Goal: Information Seeking & Learning: Learn about a topic

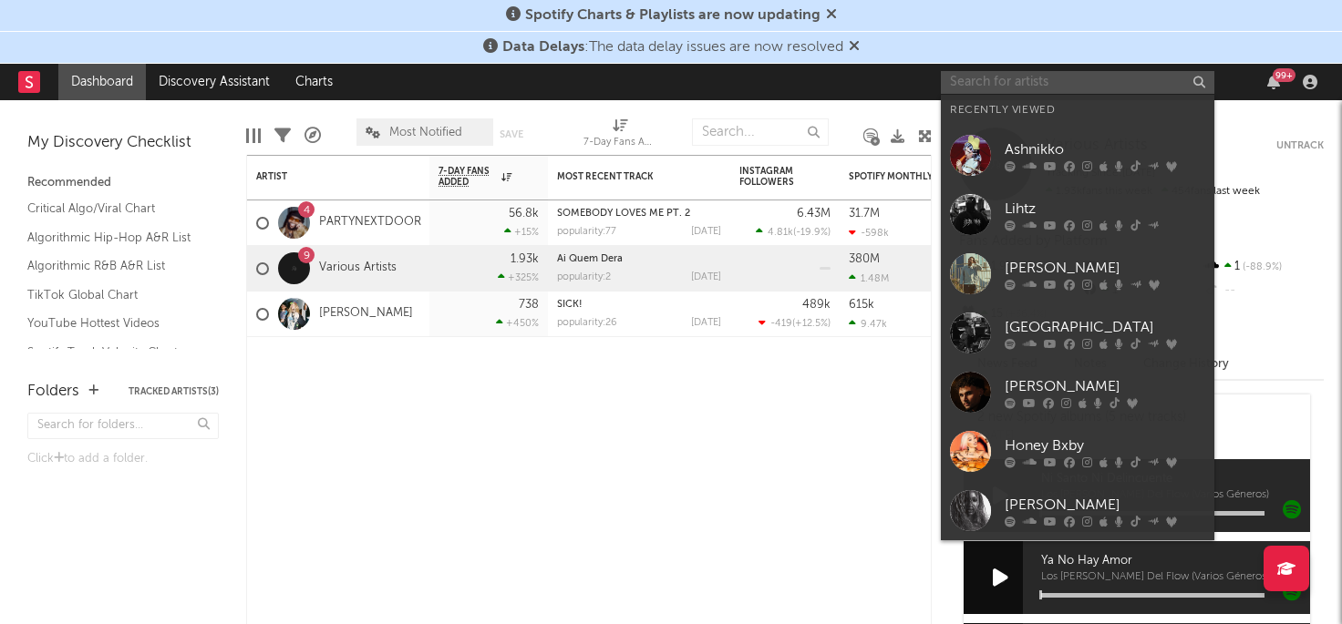
click at [1057, 88] on input "text" at bounding box center [1077, 82] width 273 height 23
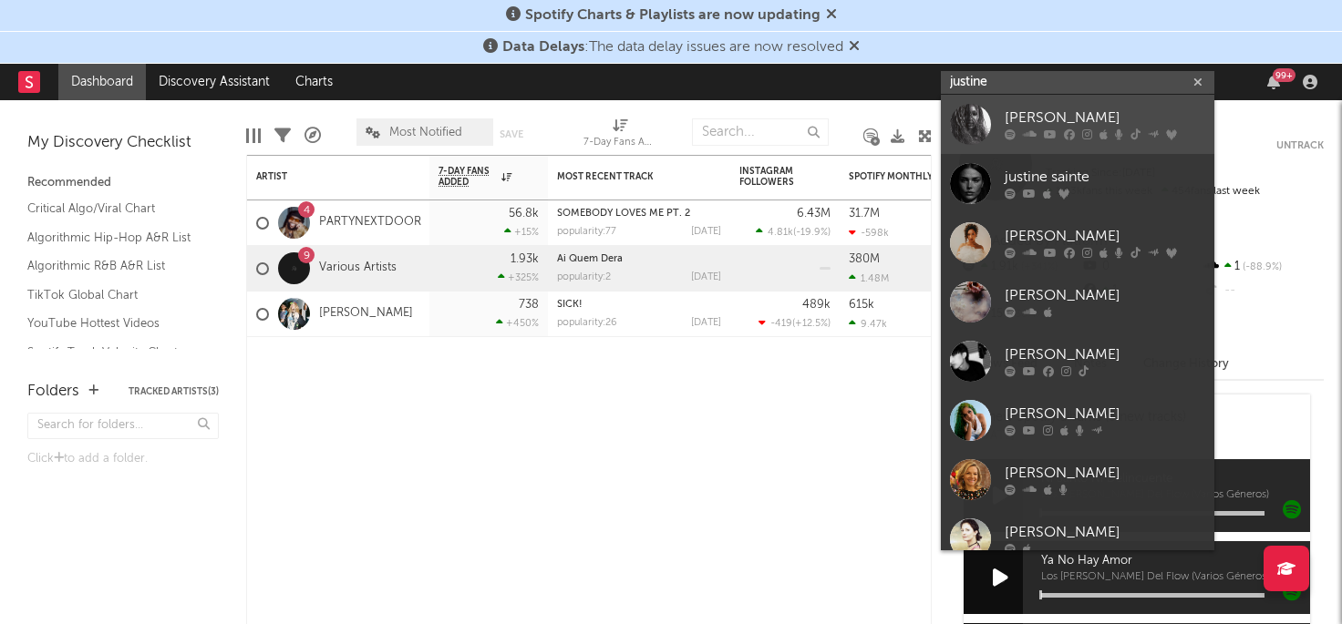
type input "justine"
click at [1055, 120] on div "[PERSON_NAME]" at bounding box center [1104, 119] width 201 height 22
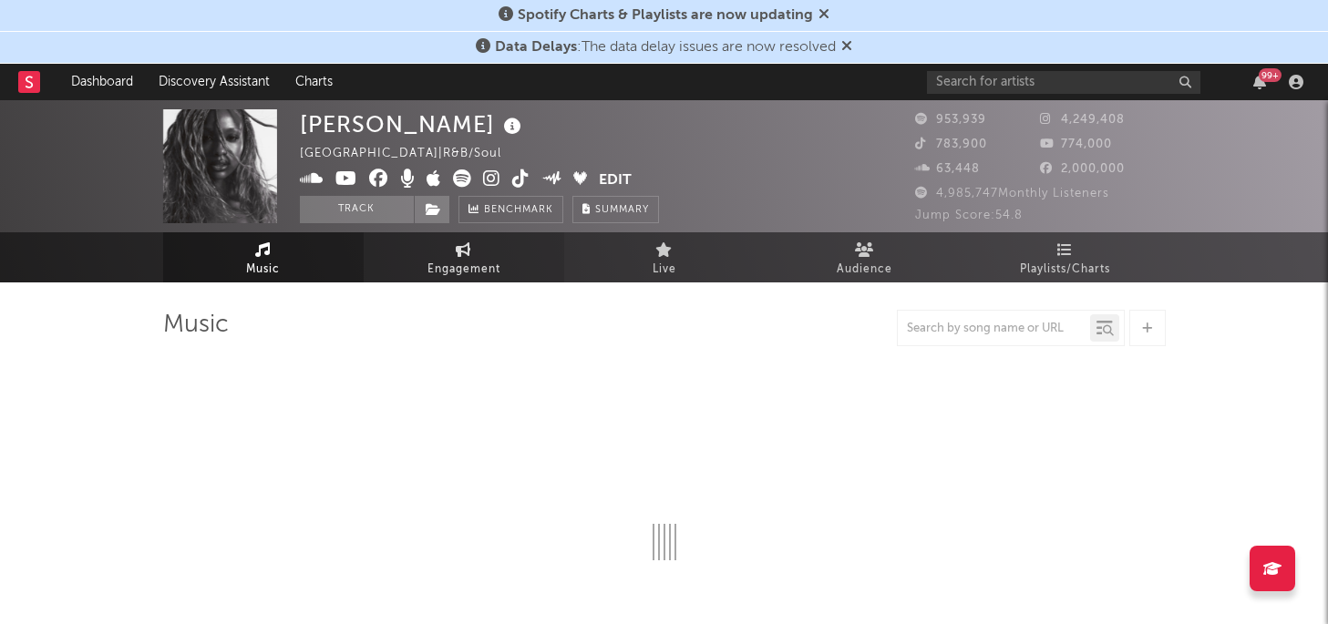
select select "6m"
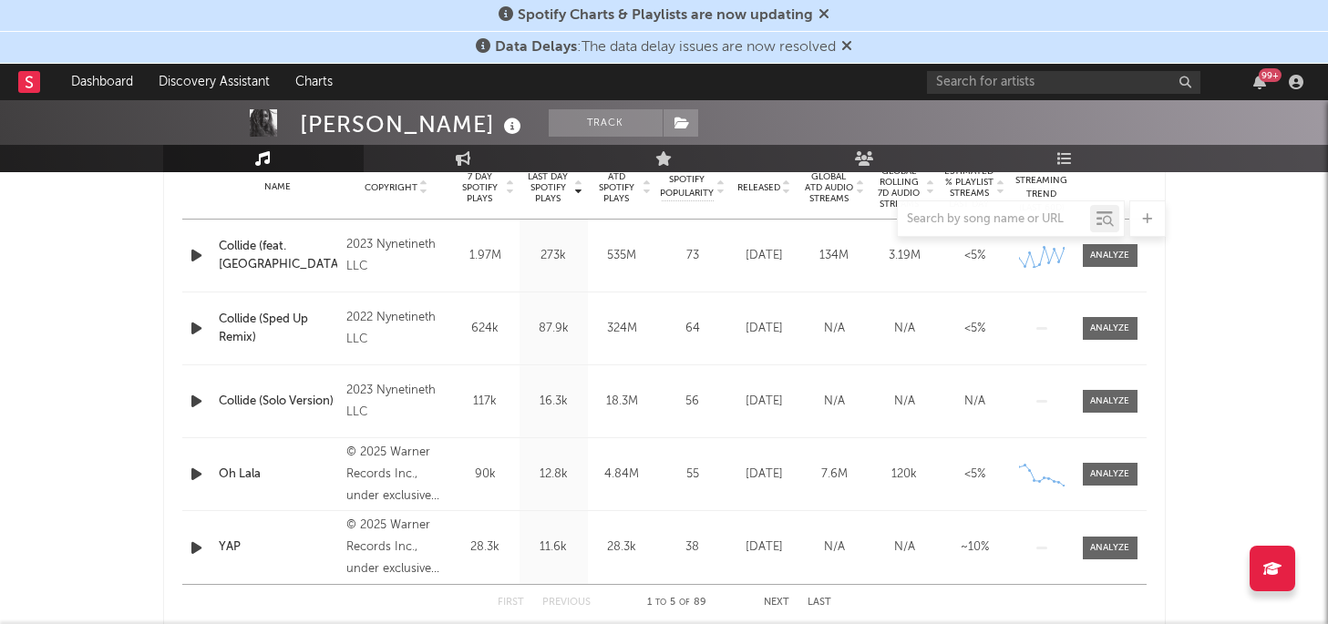
scroll to position [757, 0]
click at [962, 218] on input "text" at bounding box center [994, 219] width 192 height 15
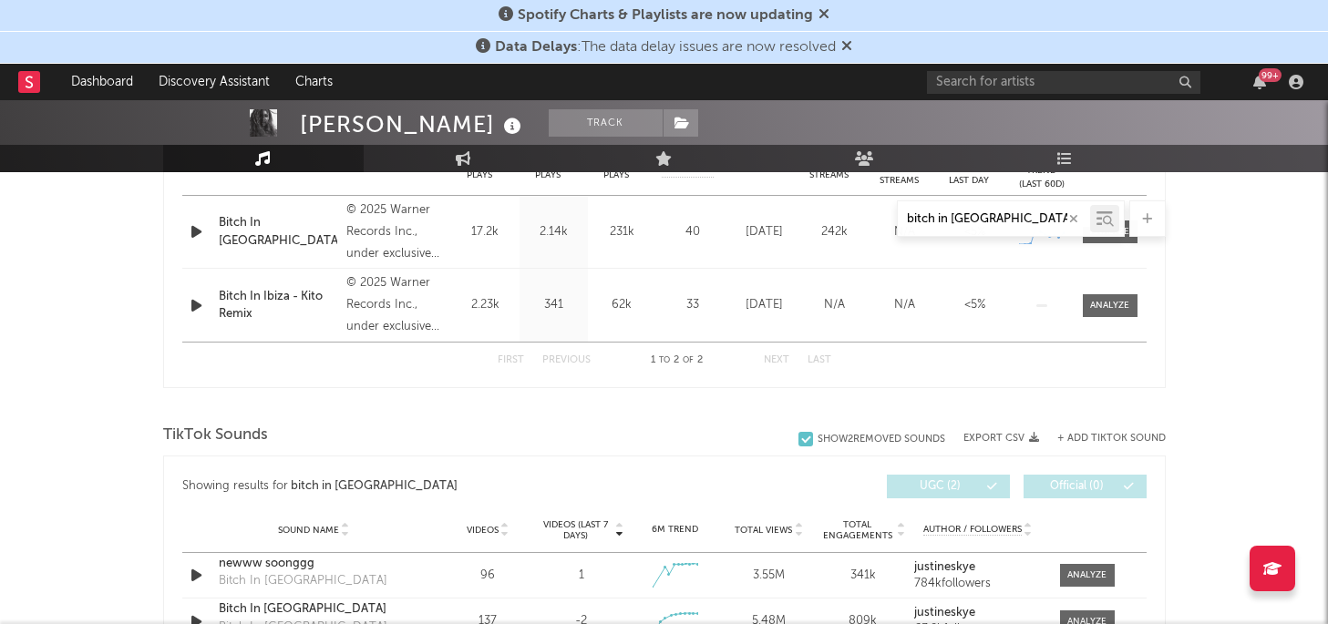
scroll to position [962, 0]
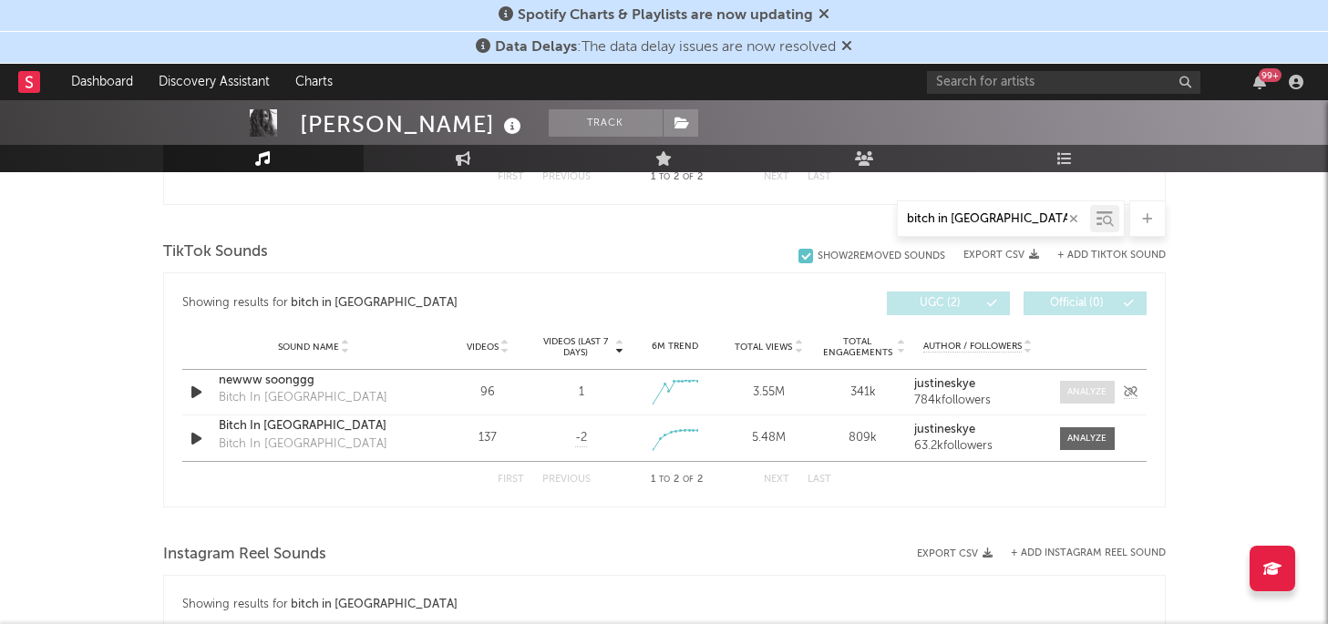
type input "bitch in [GEOGRAPHIC_DATA]"
click at [1092, 401] on span at bounding box center [1087, 392] width 55 height 23
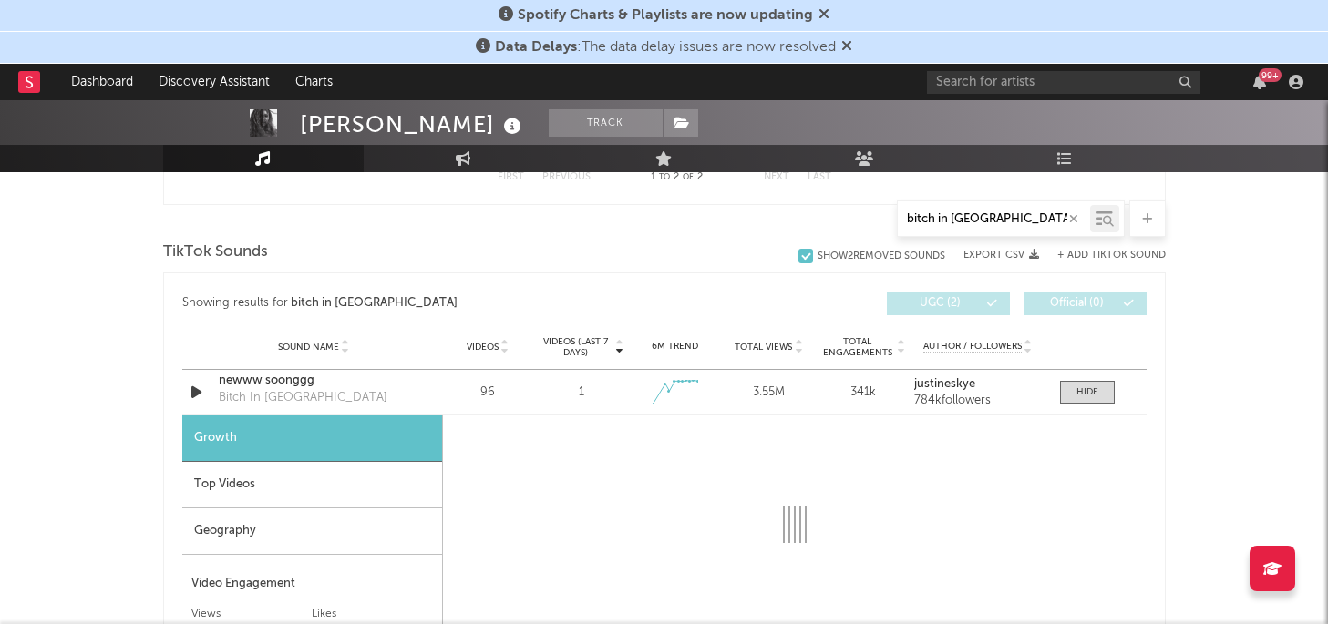
select select "1w"
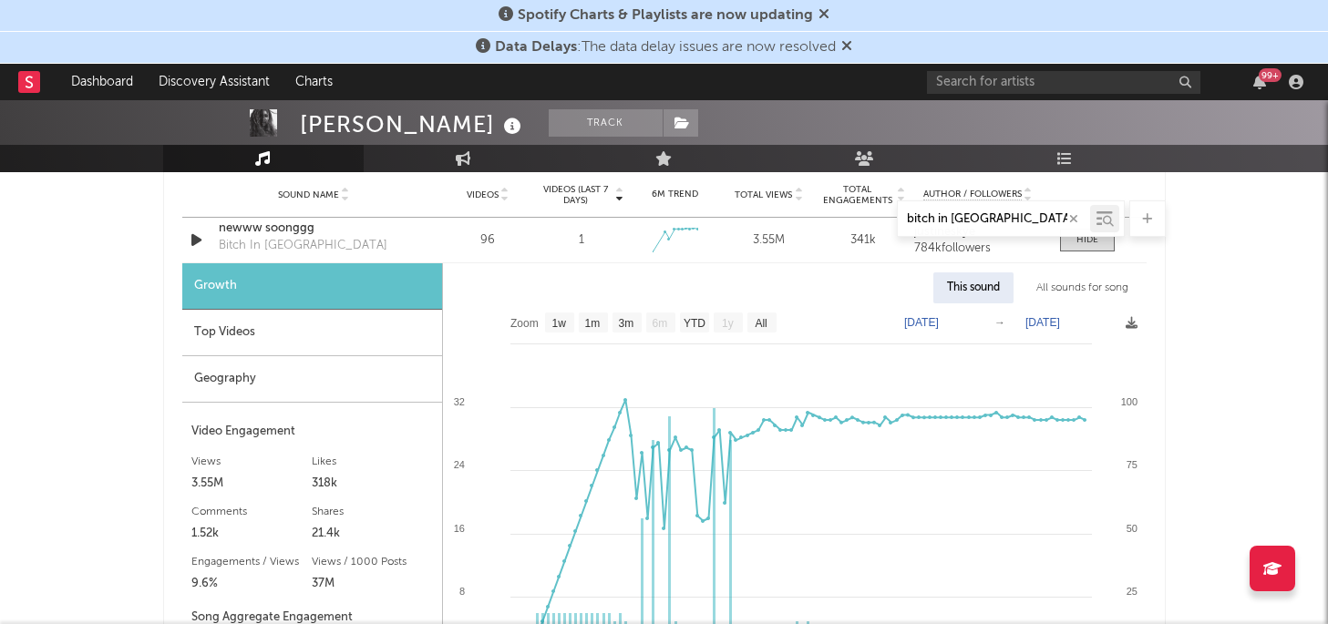
scroll to position [1120, 0]
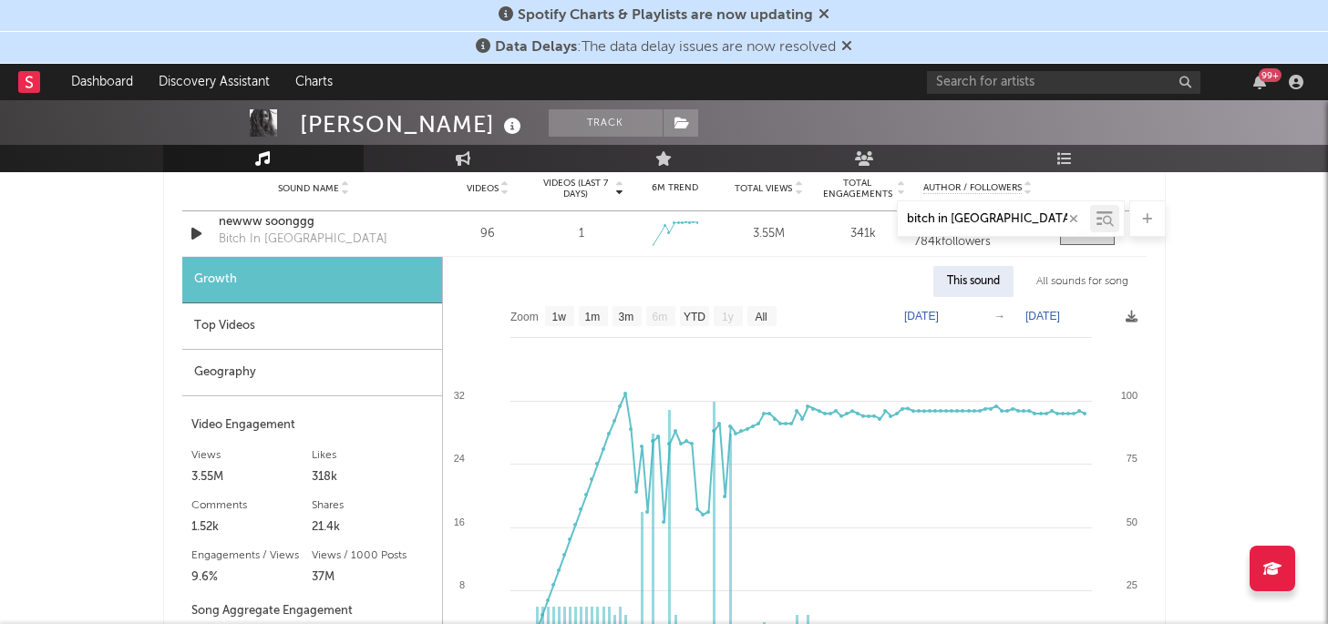
click at [939, 314] on text "[DATE]" at bounding box center [921, 316] width 35 height 13
click at [906, 314] on input "[DATE]" at bounding box center [932, 316] width 85 height 18
click at [918, 314] on input "[DATE]" at bounding box center [932, 316] width 85 height 18
type input "[DATE]"
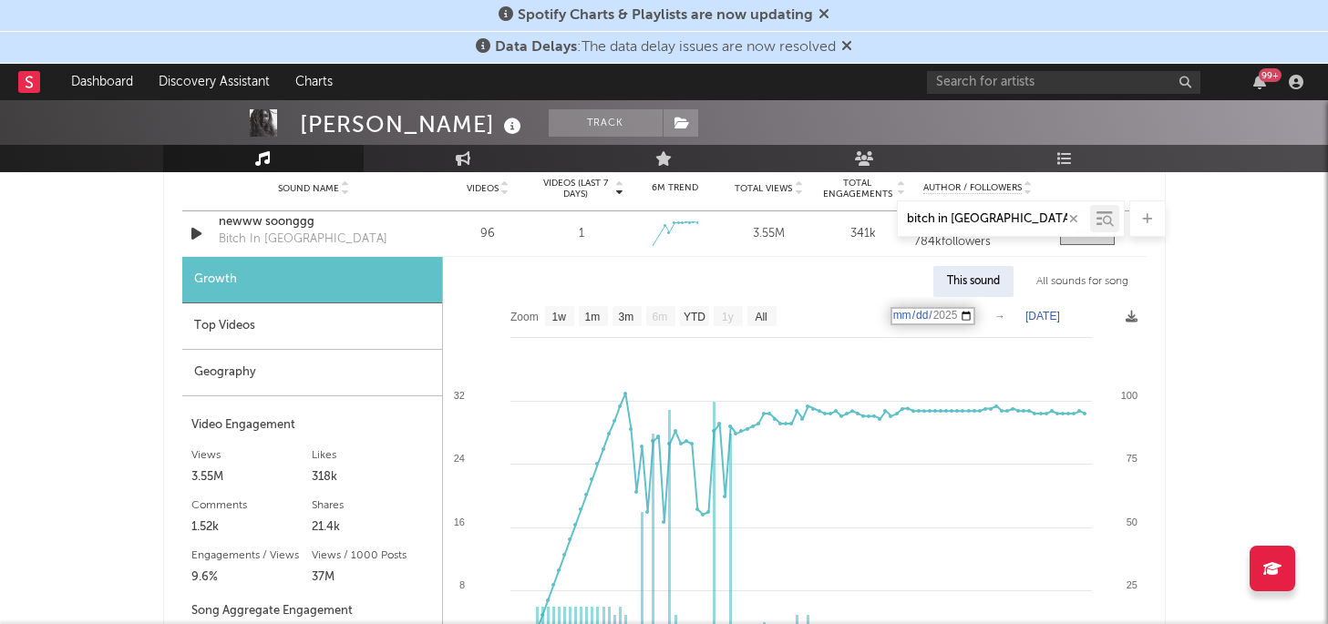
type input "bitch in [GEOGRAPHIC_DATA]"
type input "[DATE]"
click at [1043, 310] on text "[DATE]" at bounding box center [1042, 316] width 35 height 13
type input "bitch in [GEOGRAPHIC_DATA]"
type input "[DATE]"
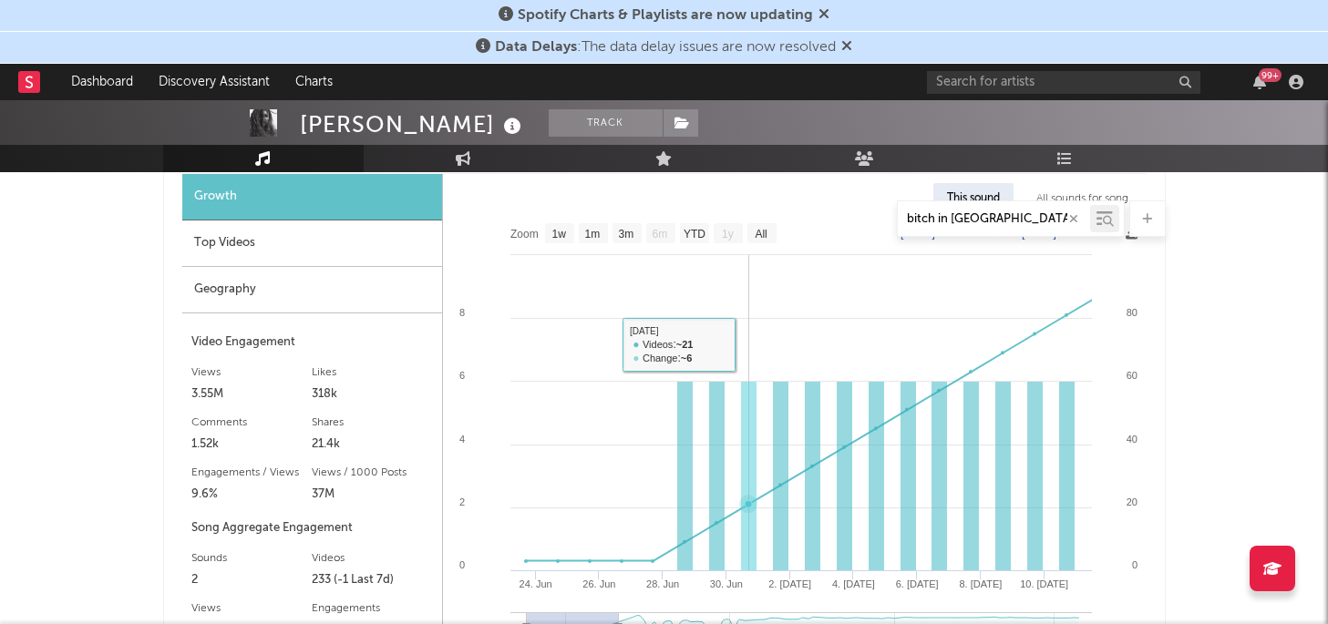
scroll to position [1199, 0]
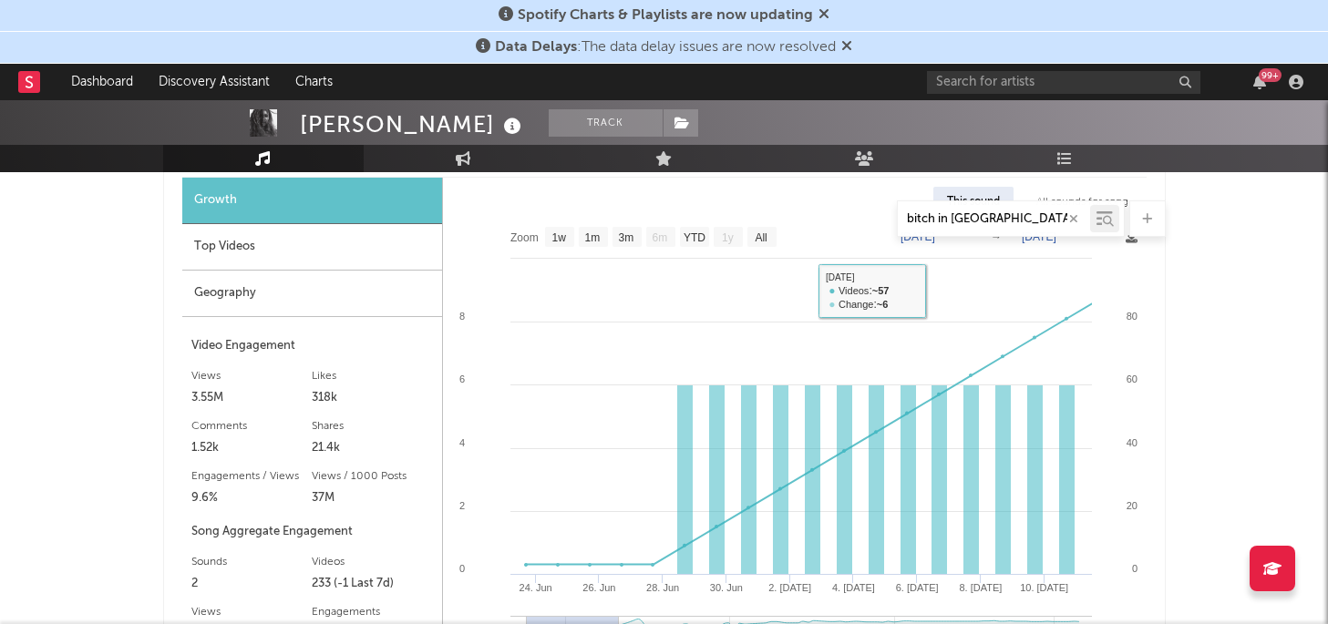
click at [971, 221] on input "bitch in [GEOGRAPHIC_DATA]" at bounding box center [994, 219] width 192 height 15
type input "yap"
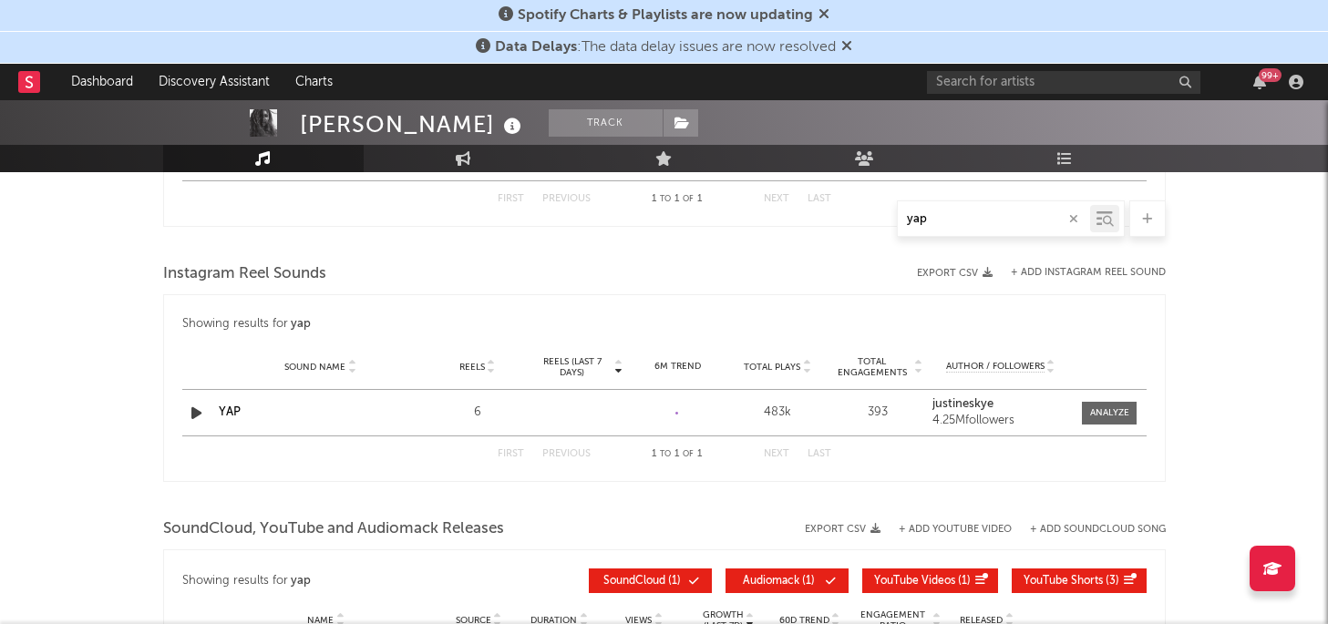
scroll to position [1123, 0]
click at [497, 409] on div "6" at bounding box center [477, 414] width 91 height 18
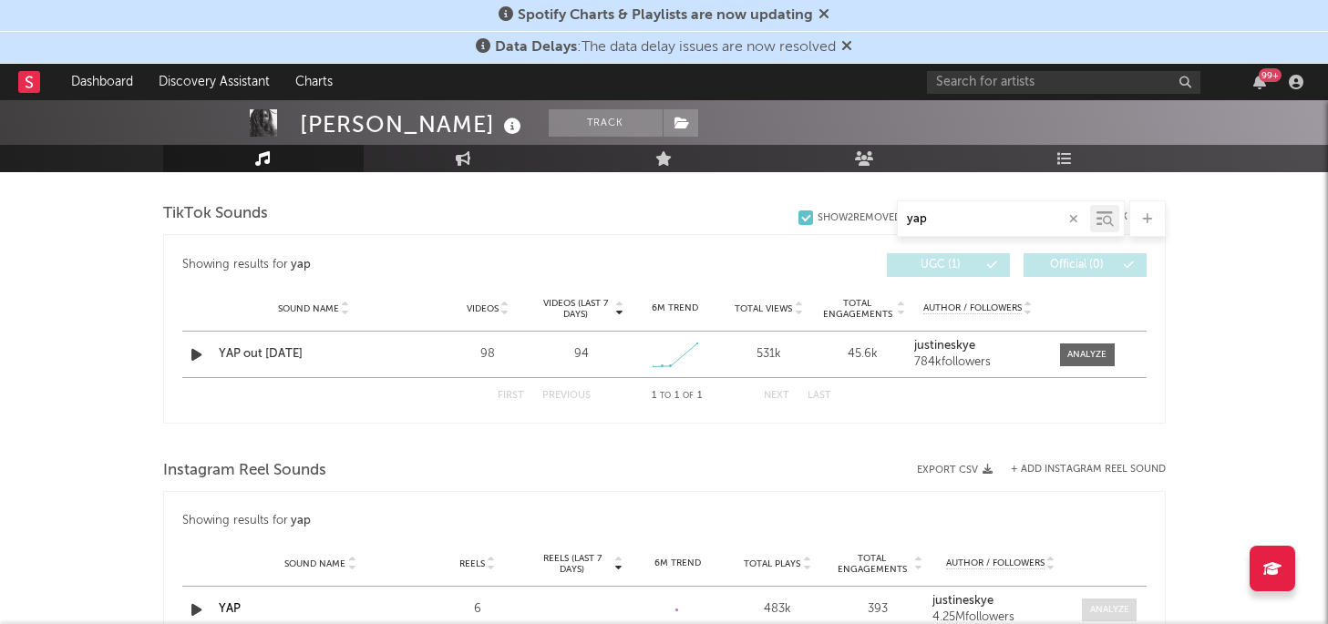
scroll to position [923, 0]
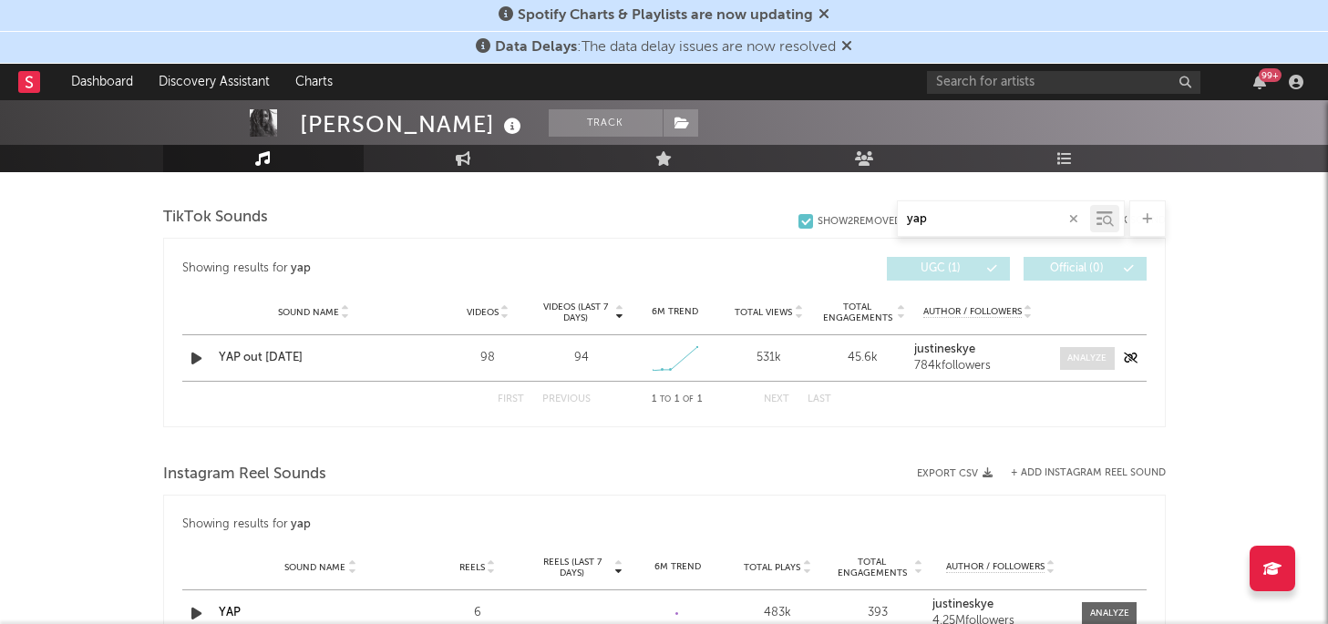
click at [1096, 364] on div at bounding box center [1086, 359] width 39 height 14
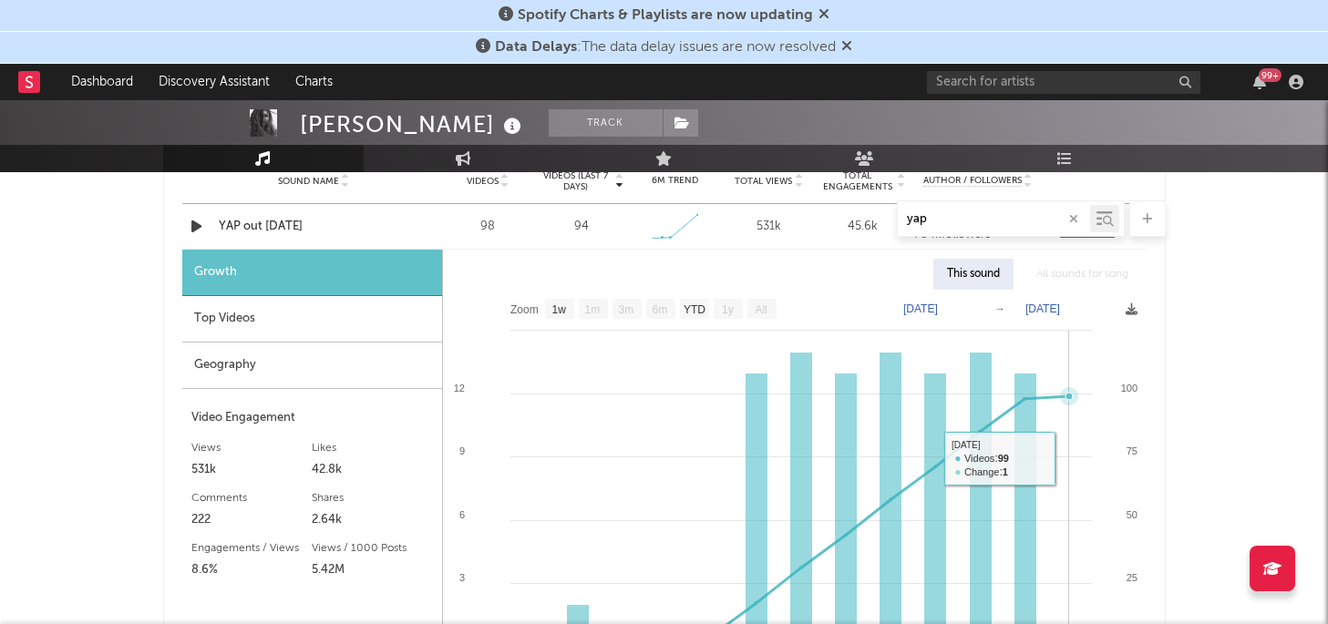
scroll to position [1054, 0]
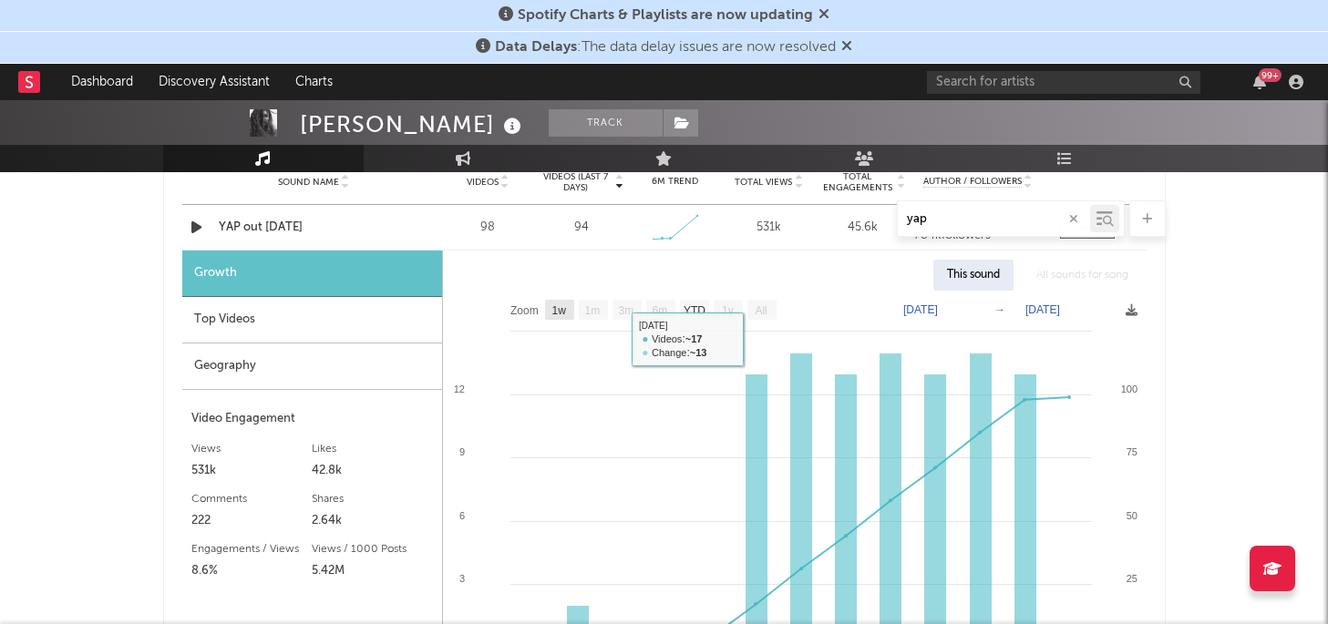
click at [562, 309] on text "1w" at bounding box center [558, 310] width 15 height 13
select select "1w"
type input "[DATE]"
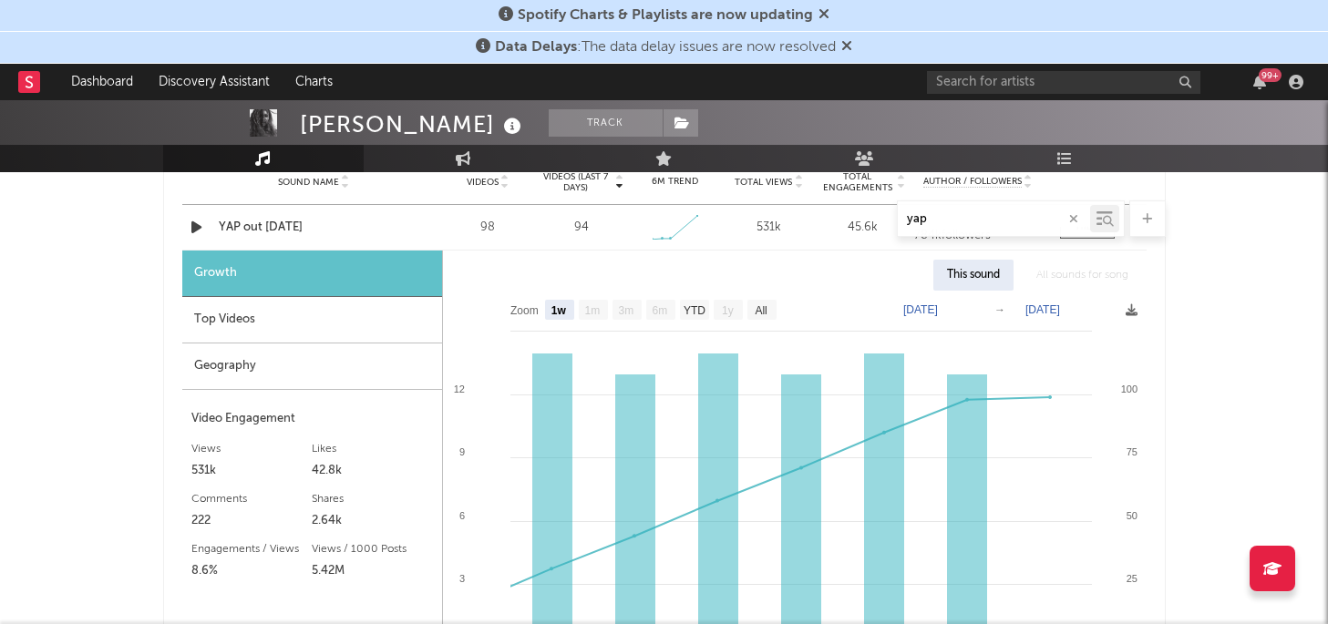
click at [587, 308] on text "1m" at bounding box center [591, 310] width 15 height 13
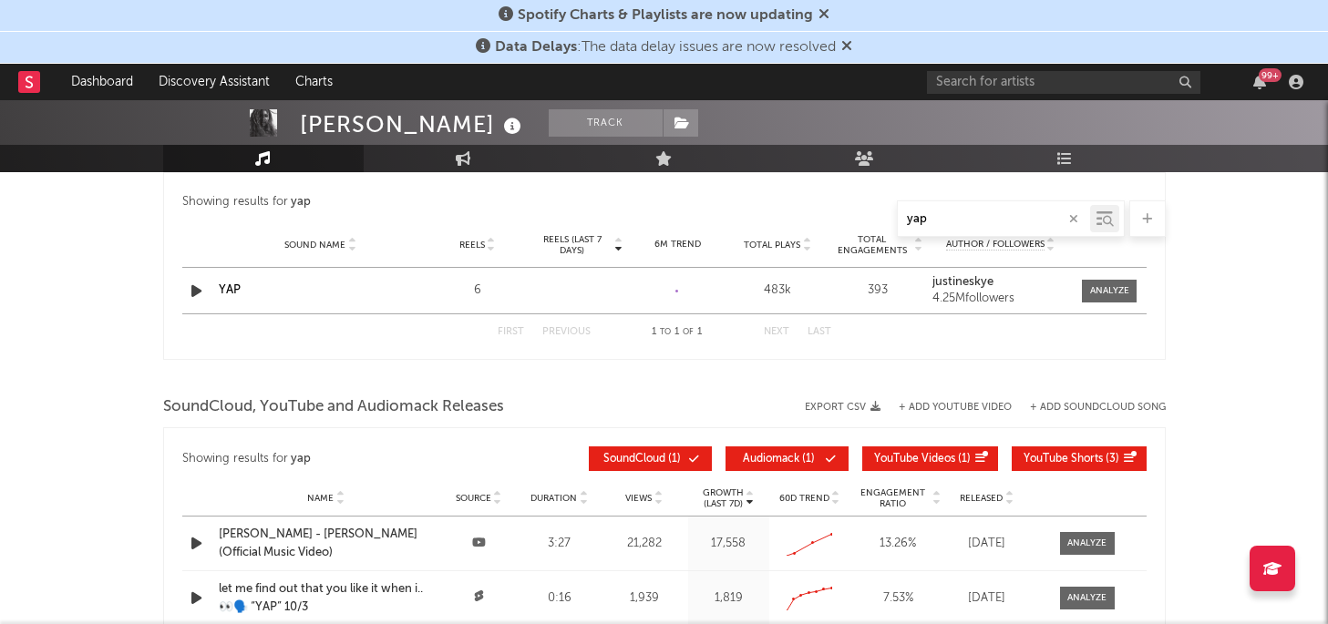
scroll to position [1751, 0]
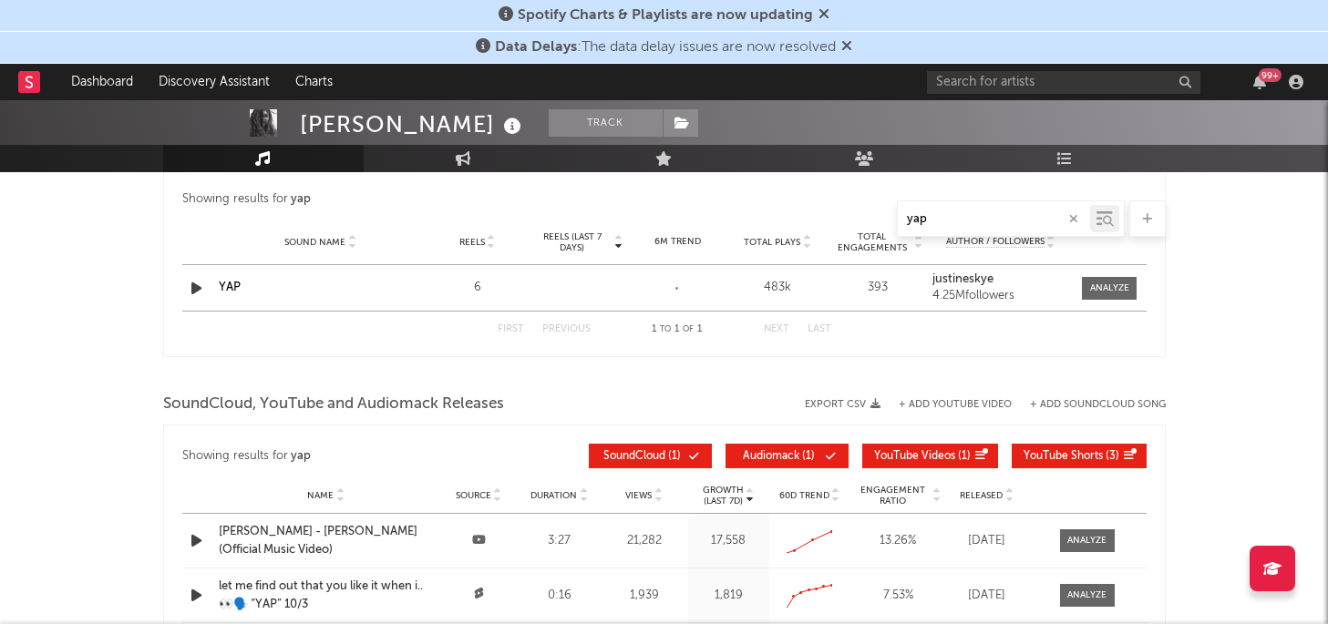
click at [811, 298] on div "Sound Name YAP Reels 6 Reels (last 7 days) 6M Trend Created with Highcharts 10.…" at bounding box center [664, 288] width 964 height 46
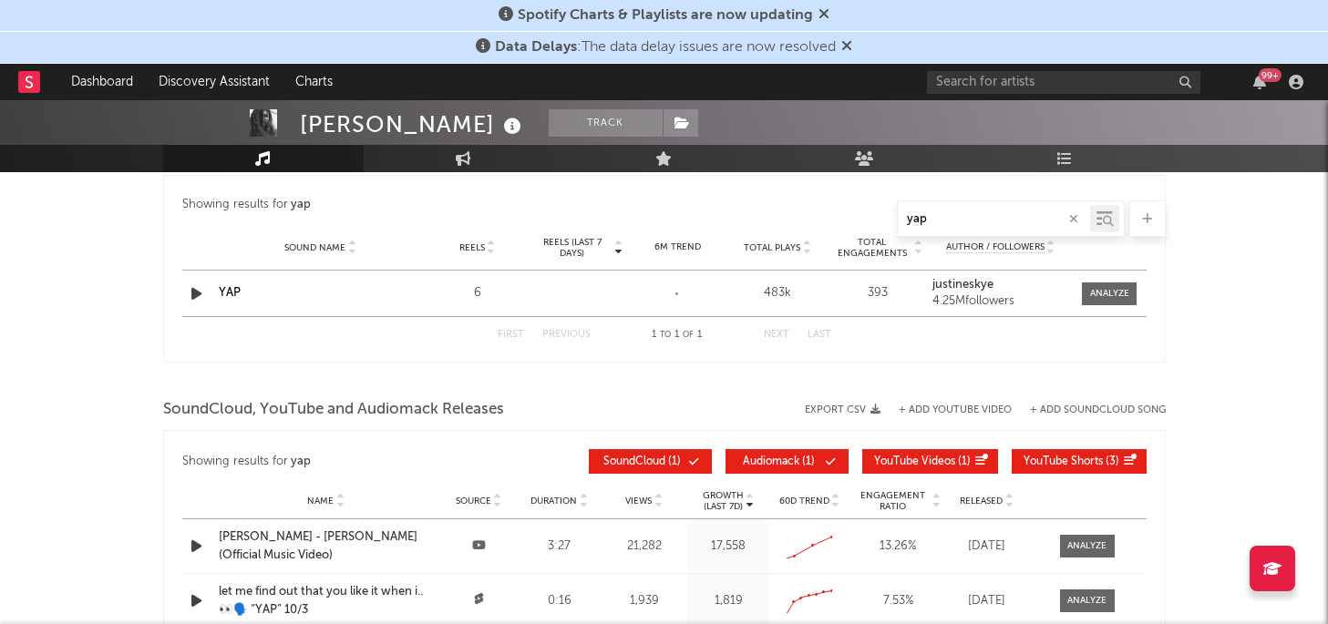
scroll to position [1733, 0]
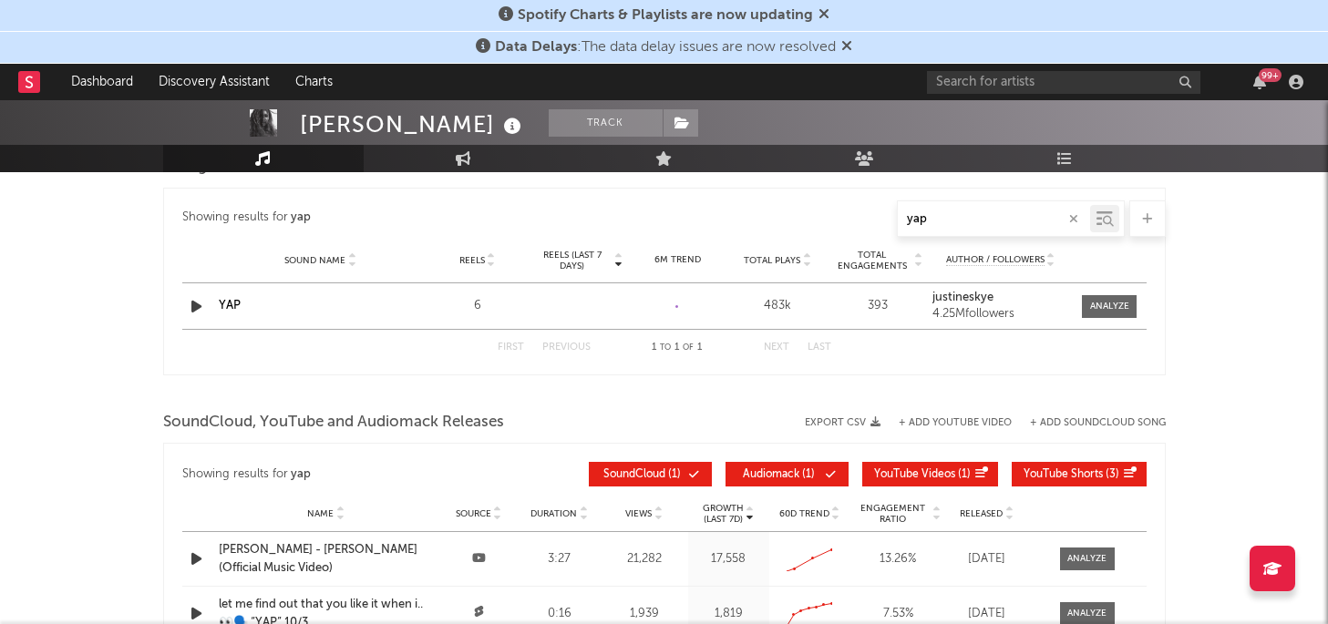
click at [1045, 308] on div "4.25M followers" at bounding box center [1000, 314] width 137 height 13
click at [1133, 305] on span at bounding box center [1109, 306] width 55 height 23
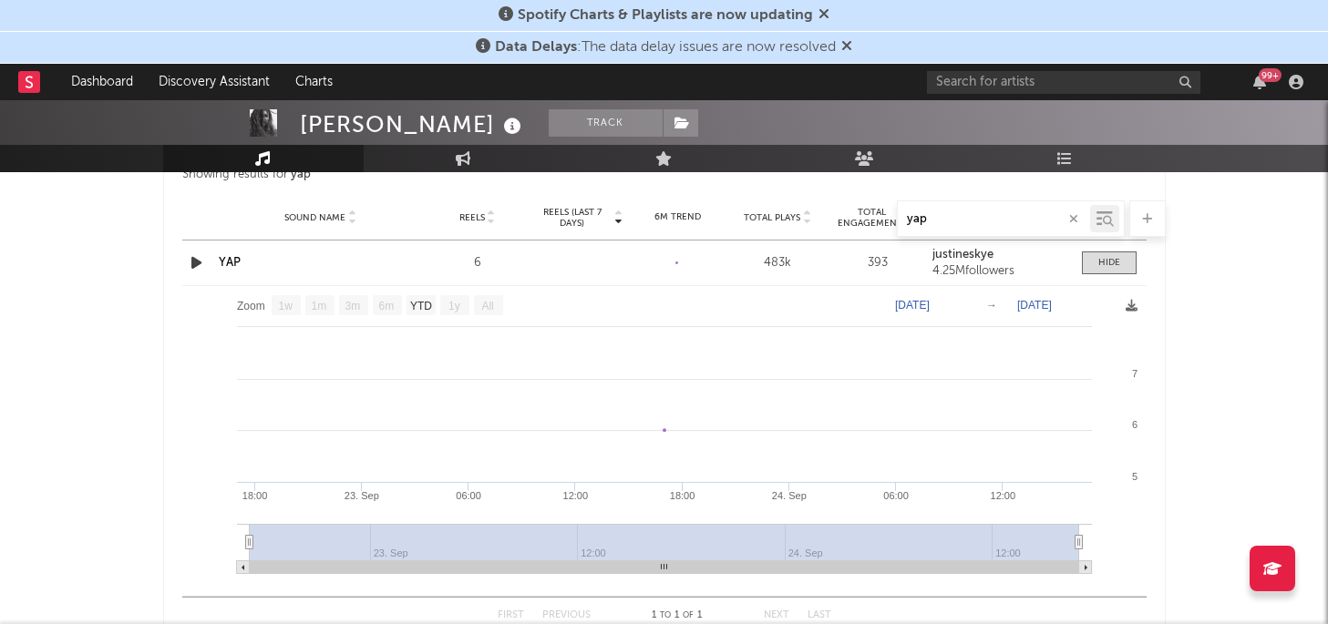
scroll to position [1745, 0]
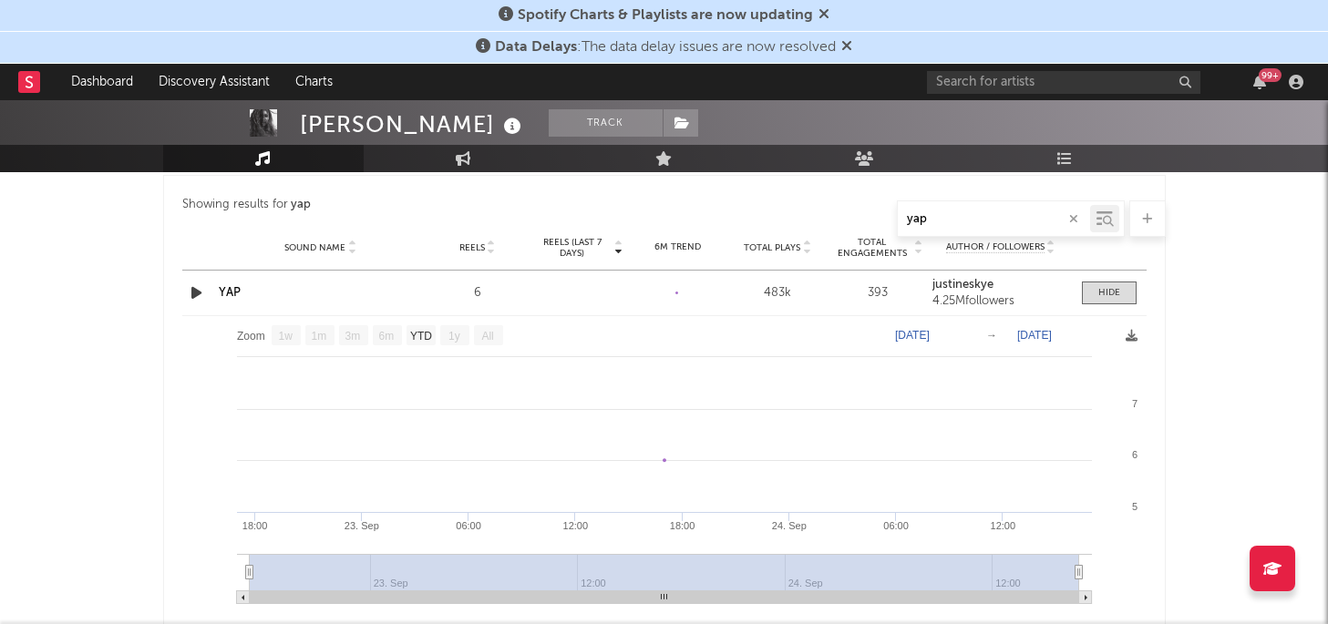
click at [1052, 335] on text "[DATE]" at bounding box center [1034, 335] width 35 height 13
click at [1010, 331] on input "[DATE]" at bounding box center [1046, 335] width 85 height 18
click at [1016, 326] on input "[DATE]" at bounding box center [1046, 335] width 85 height 18
click at [1088, 333] on input "[DATE]" at bounding box center [1046, 335] width 85 height 18
click at [1088, 337] on input "[DATE]" at bounding box center [1046, 335] width 85 height 18
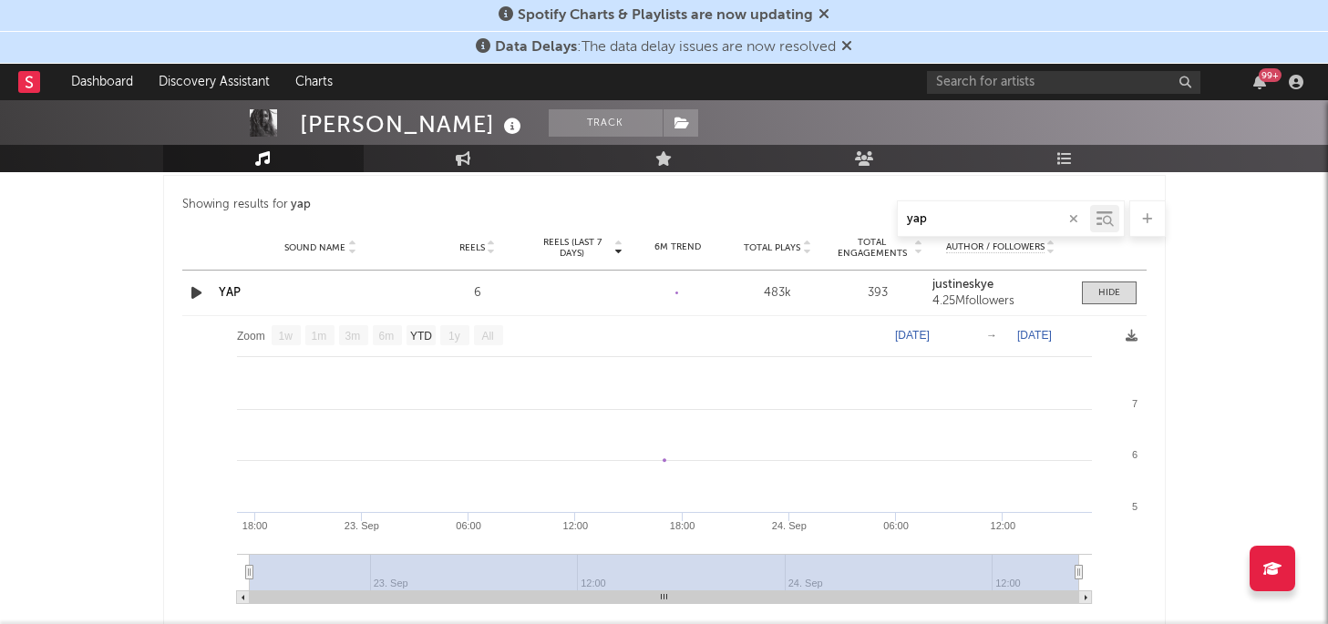
click at [417, 337] on text "YTD" at bounding box center [420, 336] width 22 height 13
select select "YTD"
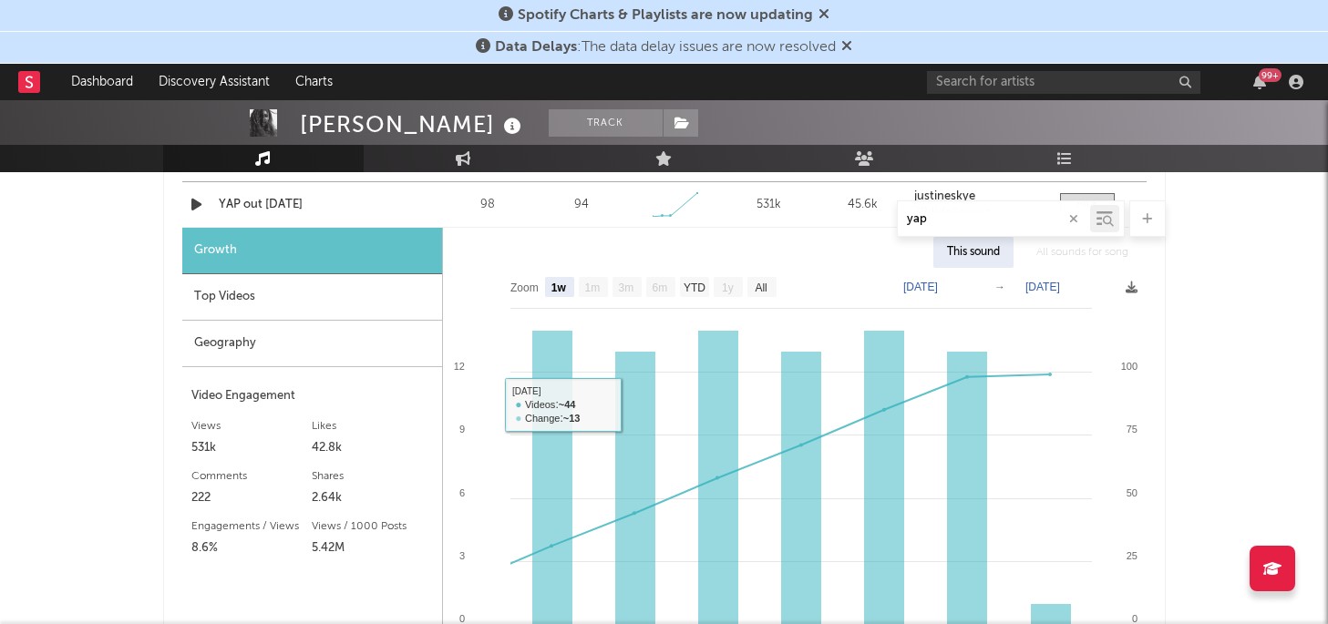
scroll to position [1120, 0]
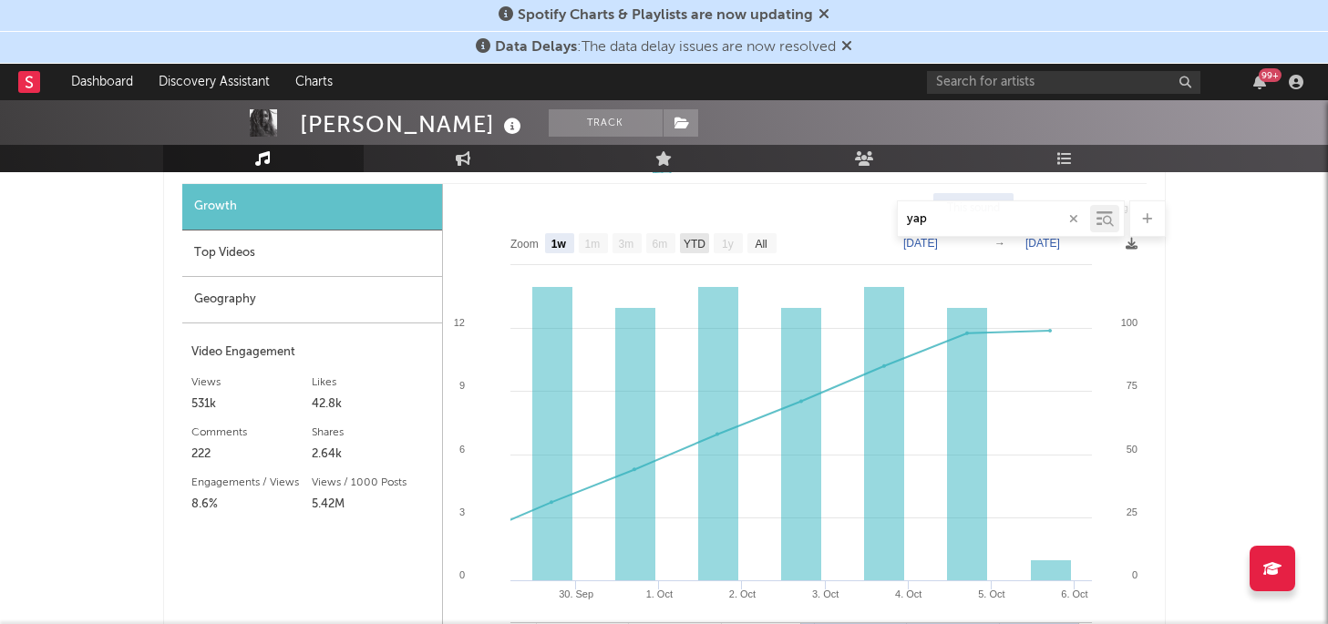
click at [699, 242] on text "YTD" at bounding box center [694, 244] width 22 height 13
select select "YTD"
type input "[DATE]"
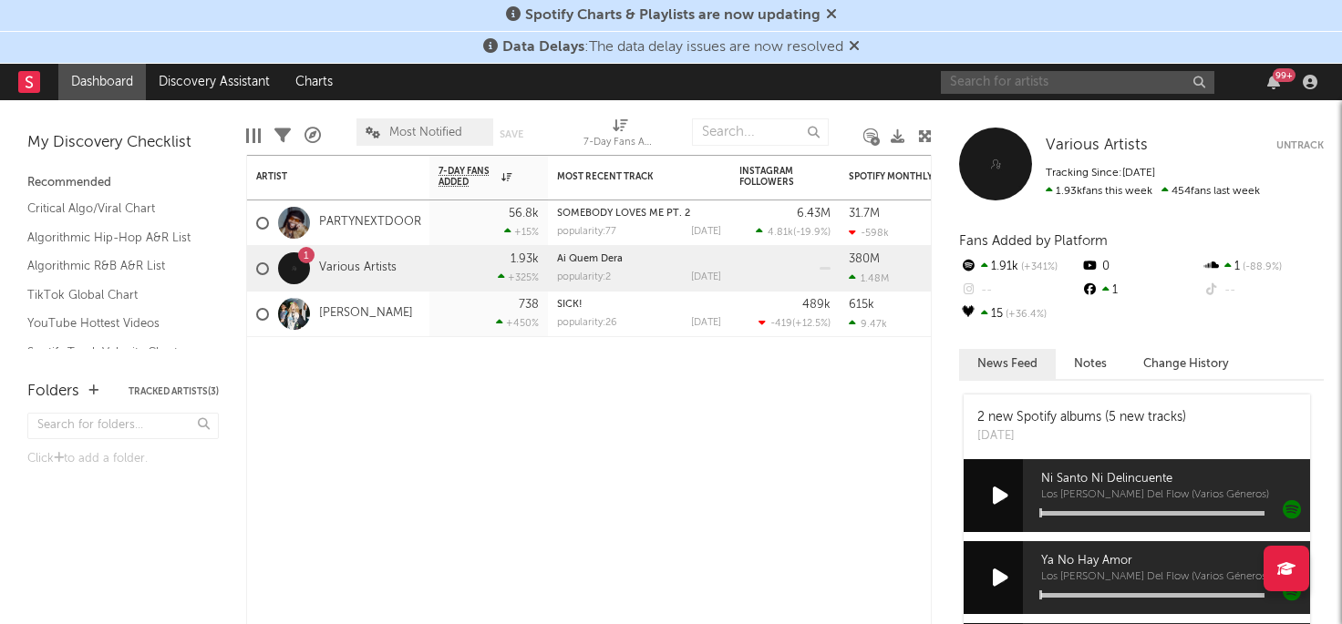
click at [1076, 86] on input "text" at bounding box center [1077, 82] width 273 height 23
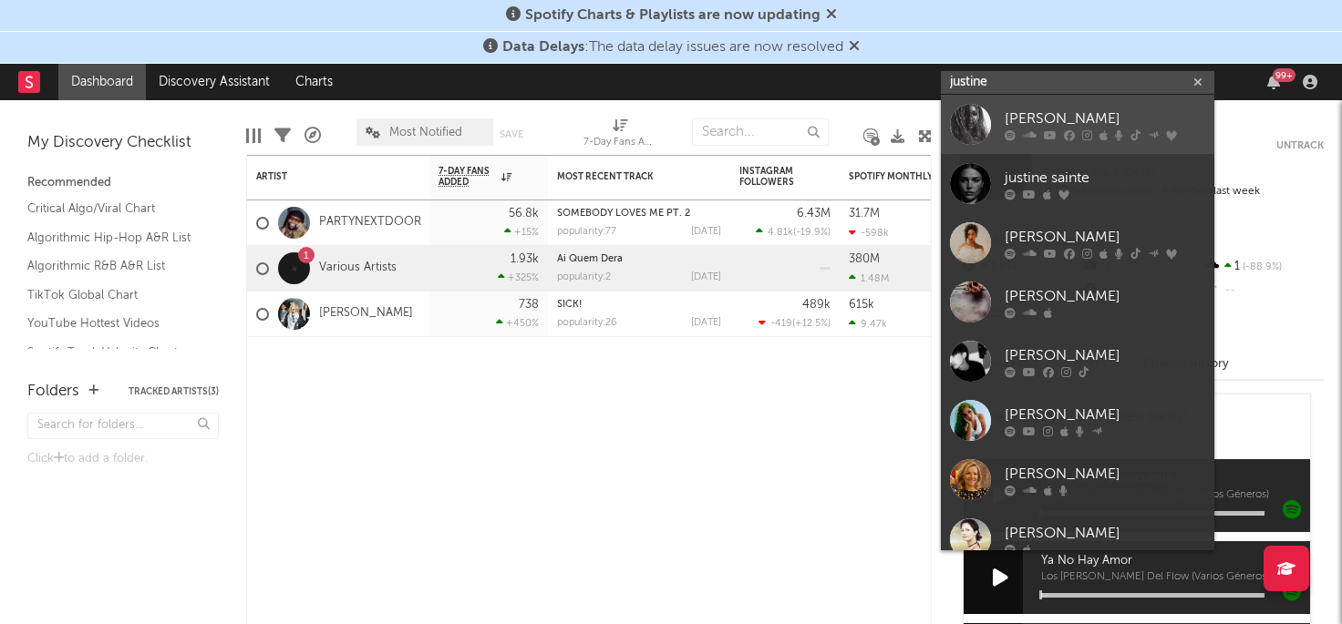
type input "justine"
click at [1062, 122] on div "[PERSON_NAME]" at bounding box center [1104, 119] width 201 height 22
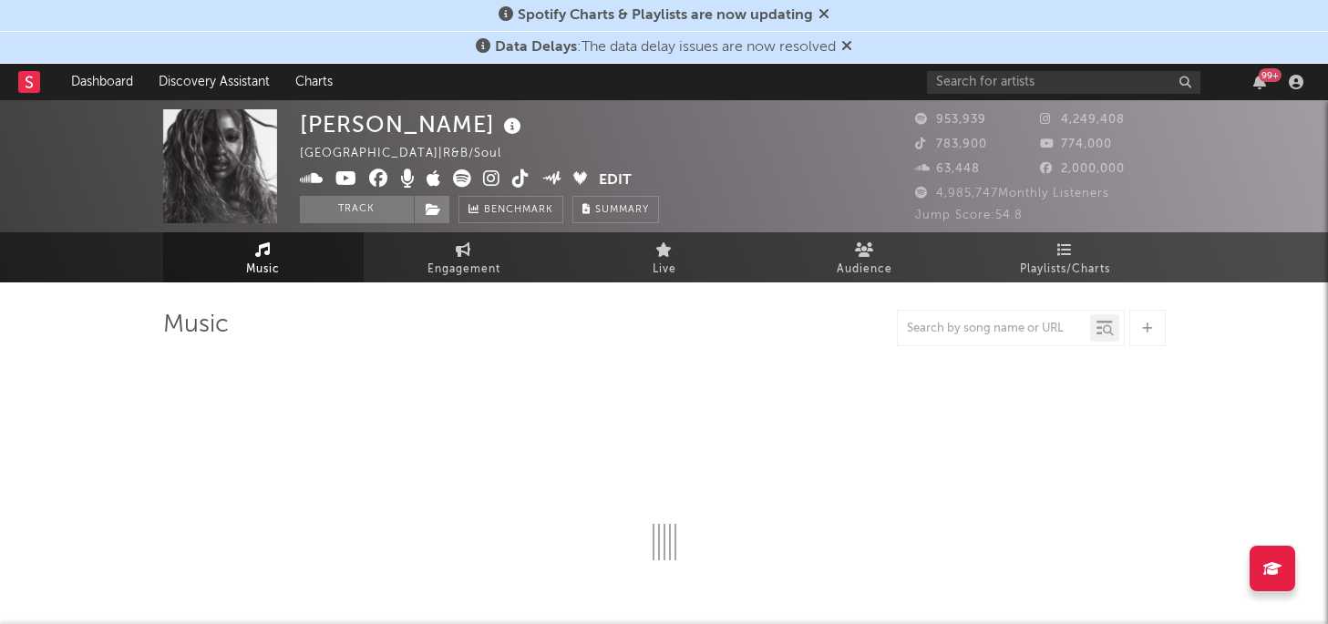
select select "6m"
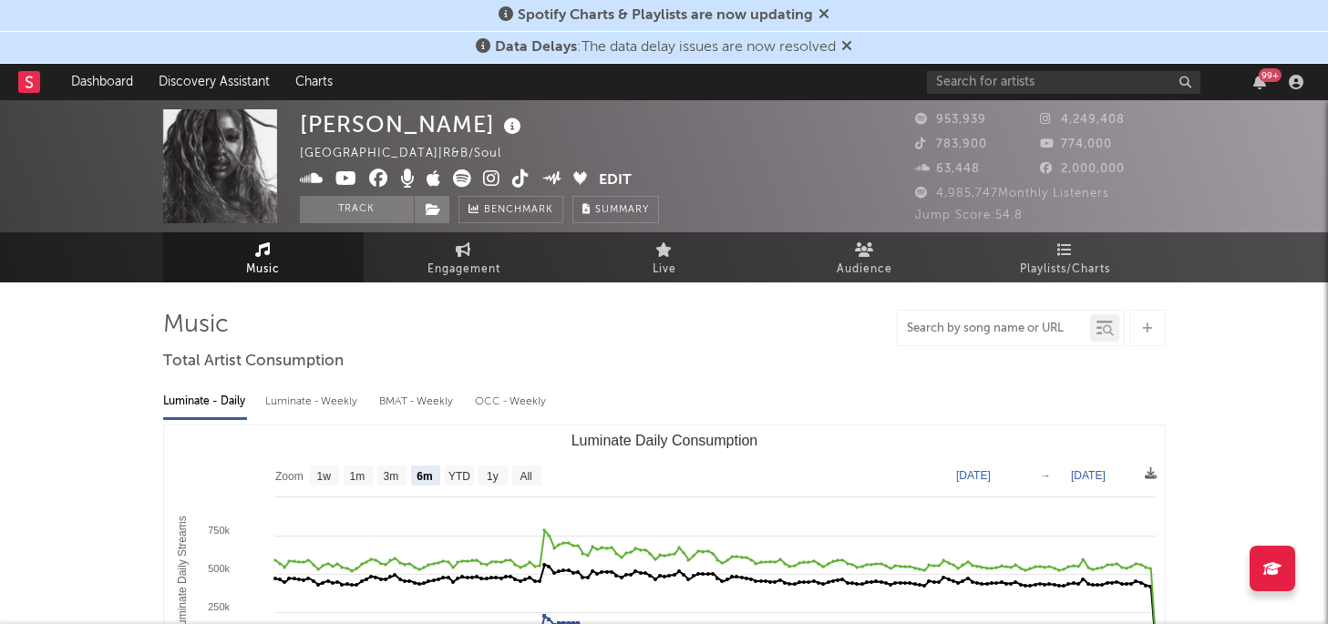
click at [1051, 327] on input "text" at bounding box center [994, 329] width 192 height 15
type input "bitch in [GEOGRAPHIC_DATA]"
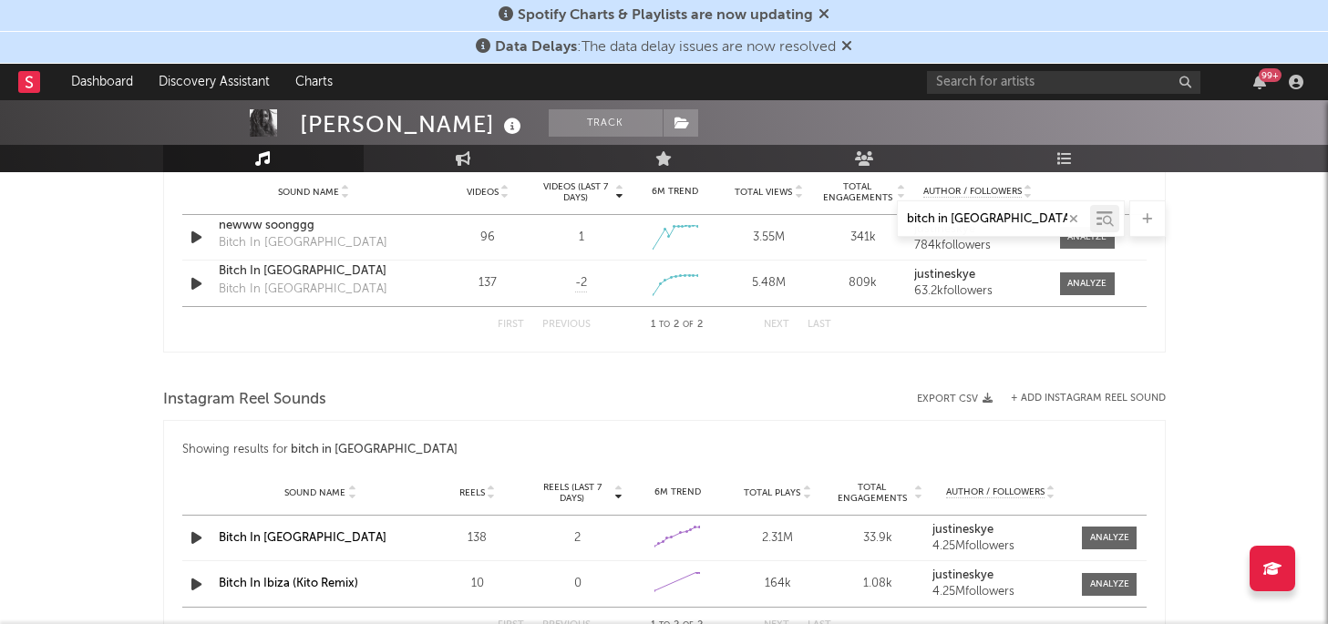
scroll to position [1256, 0]
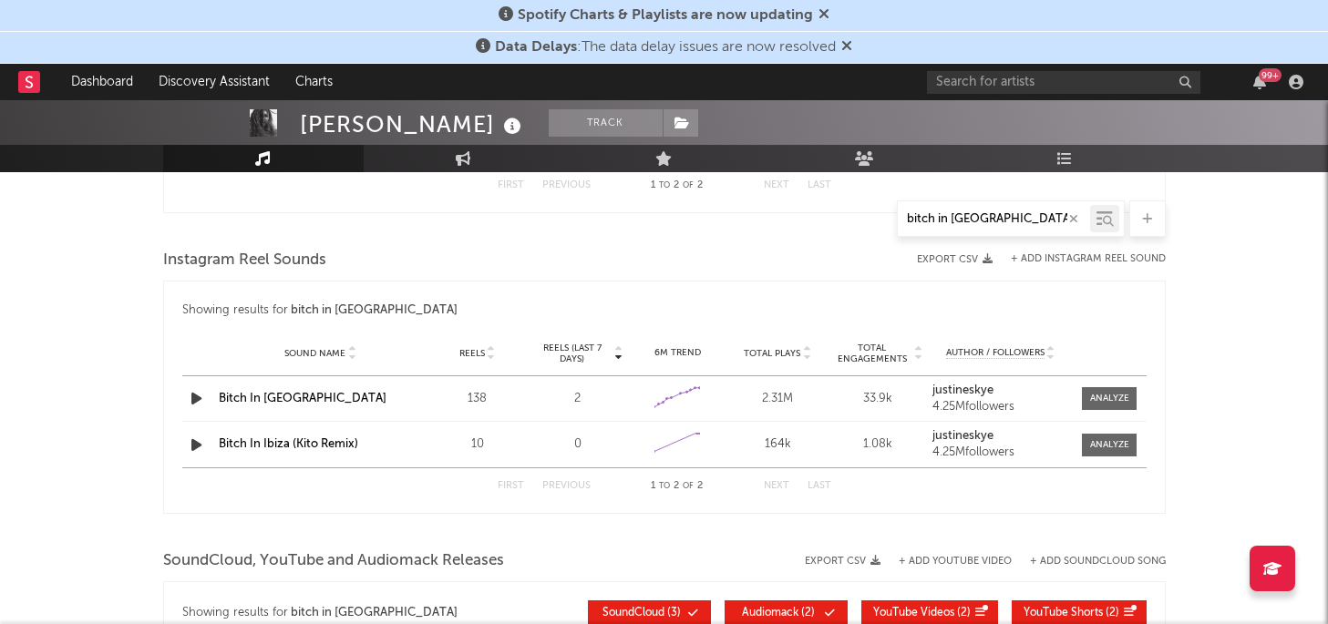
click at [569, 351] on span "Reels (last 7 days)" at bounding box center [572, 354] width 80 height 22
click at [571, 350] on span "Reels (last 7 days)" at bounding box center [572, 354] width 80 height 22
click at [1096, 387] on span at bounding box center [1109, 398] width 55 height 23
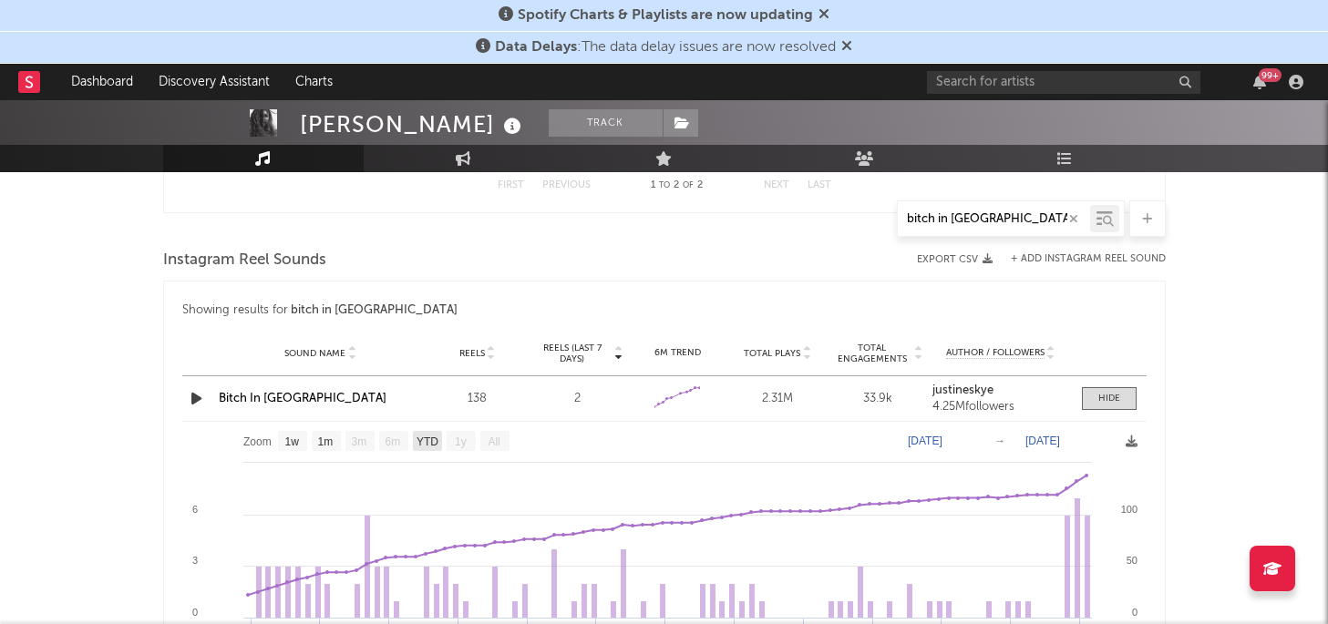
click at [431, 443] on text "YTD" at bounding box center [427, 442] width 22 height 13
click at [433, 437] on text "YTD" at bounding box center [426, 442] width 22 height 13
select select "YTD"
click at [651, 442] on rect at bounding box center [664, 572] width 964 height 301
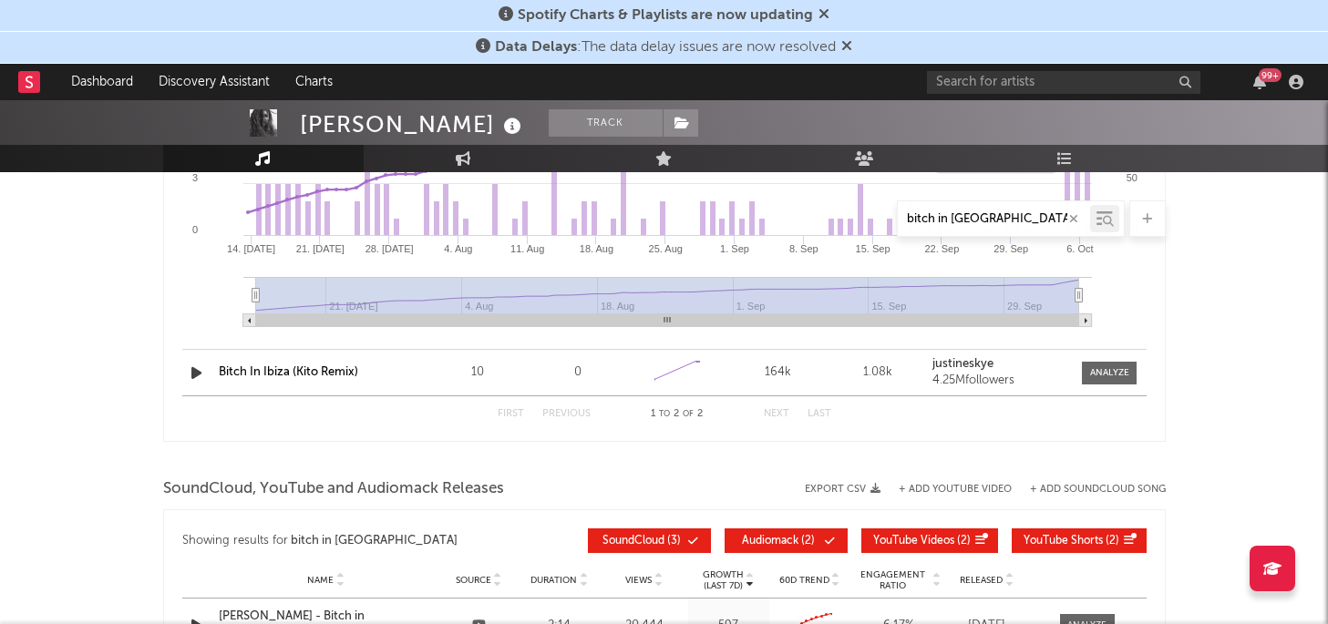
scroll to position [1654, 0]
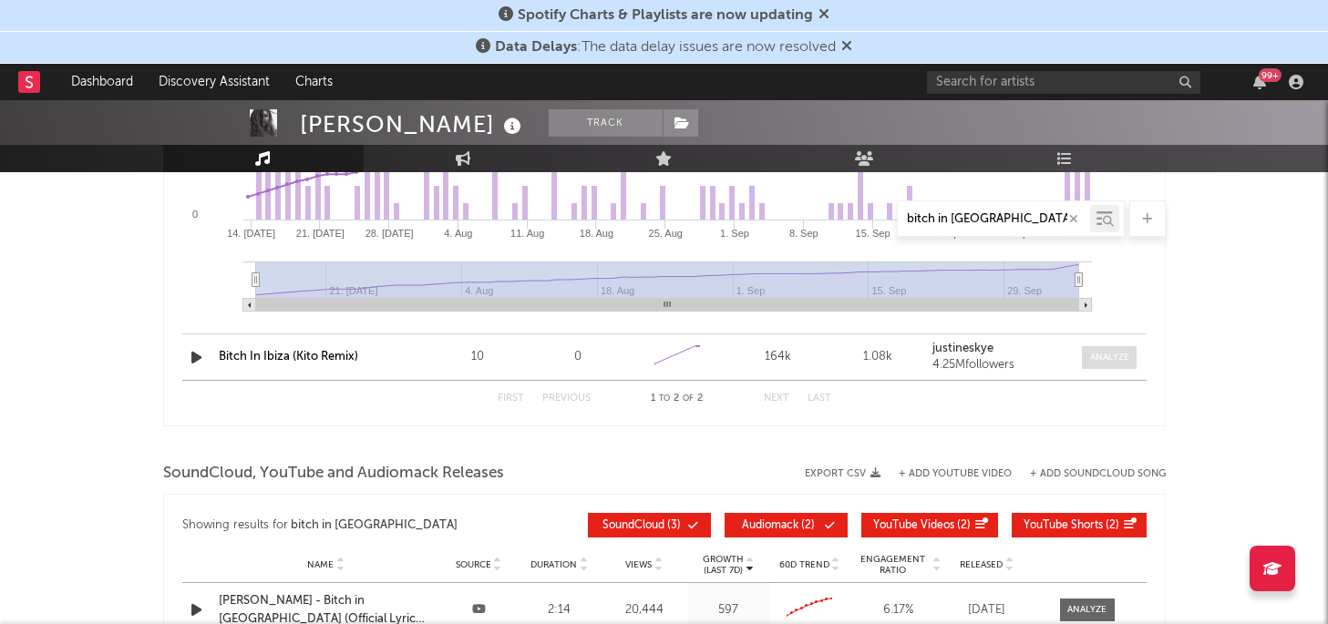
click at [1117, 365] on span at bounding box center [1109, 357] width 55 height 23
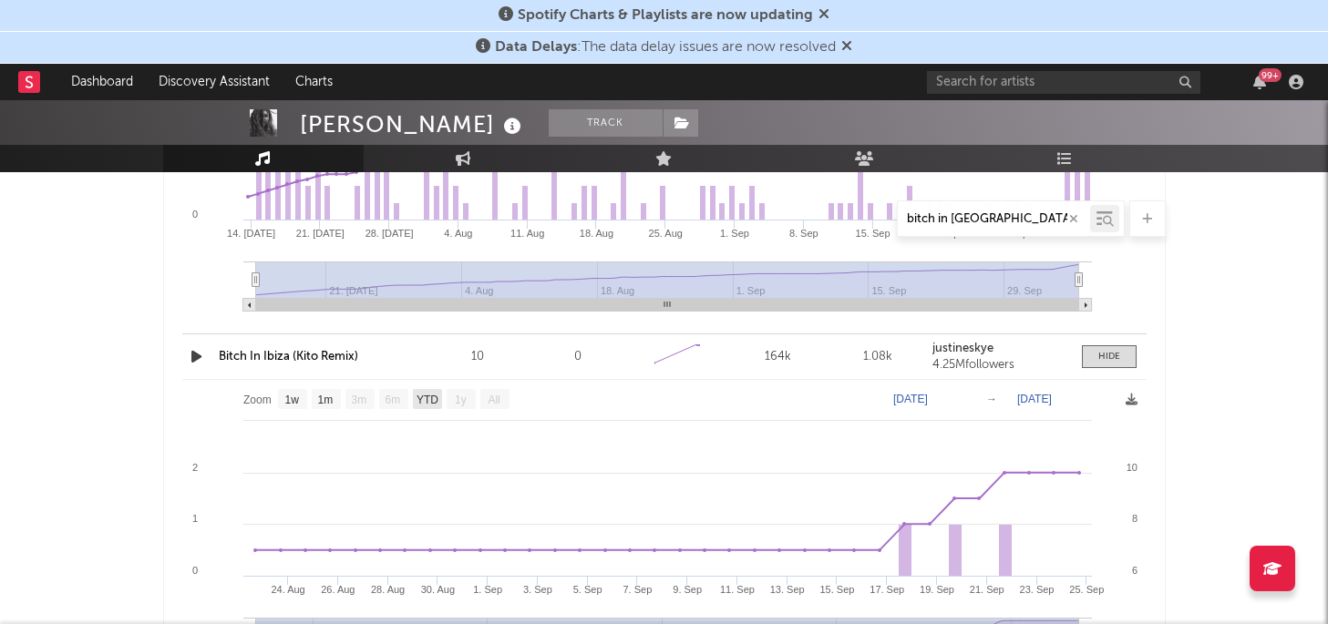
click at [433, 403] on text "YTD" at bounding box center [427, 400] width 22 height 13
select select "YTD"
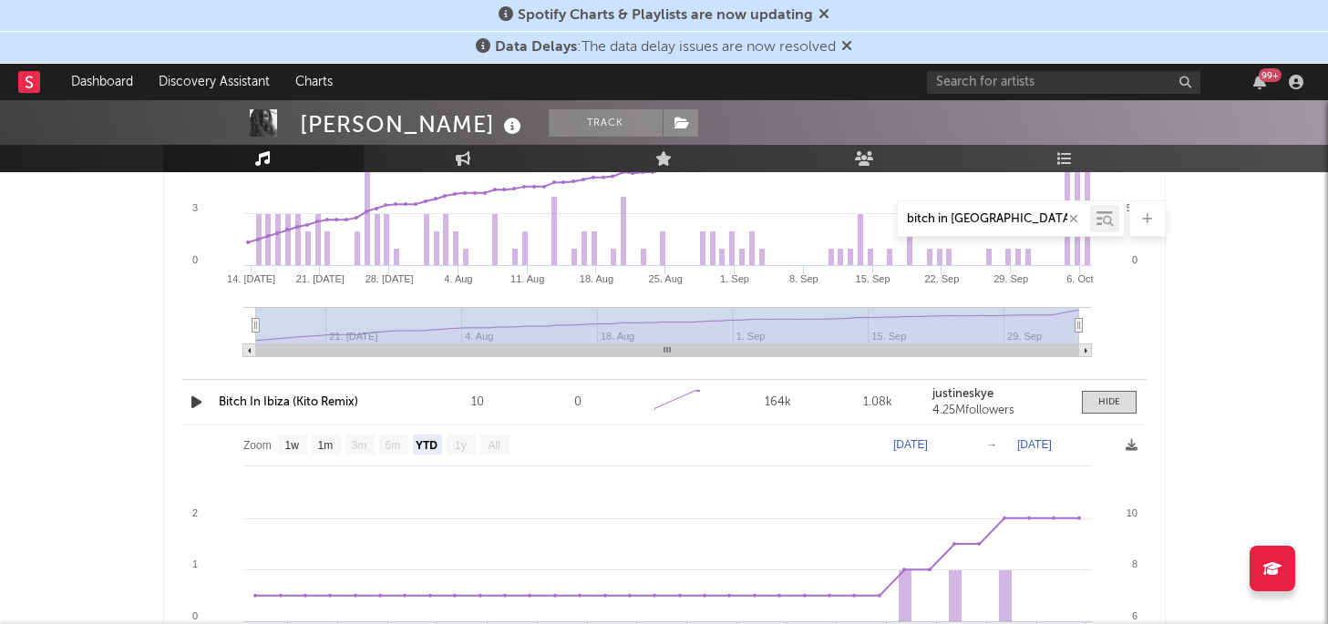
scroll to position [1656, 0]
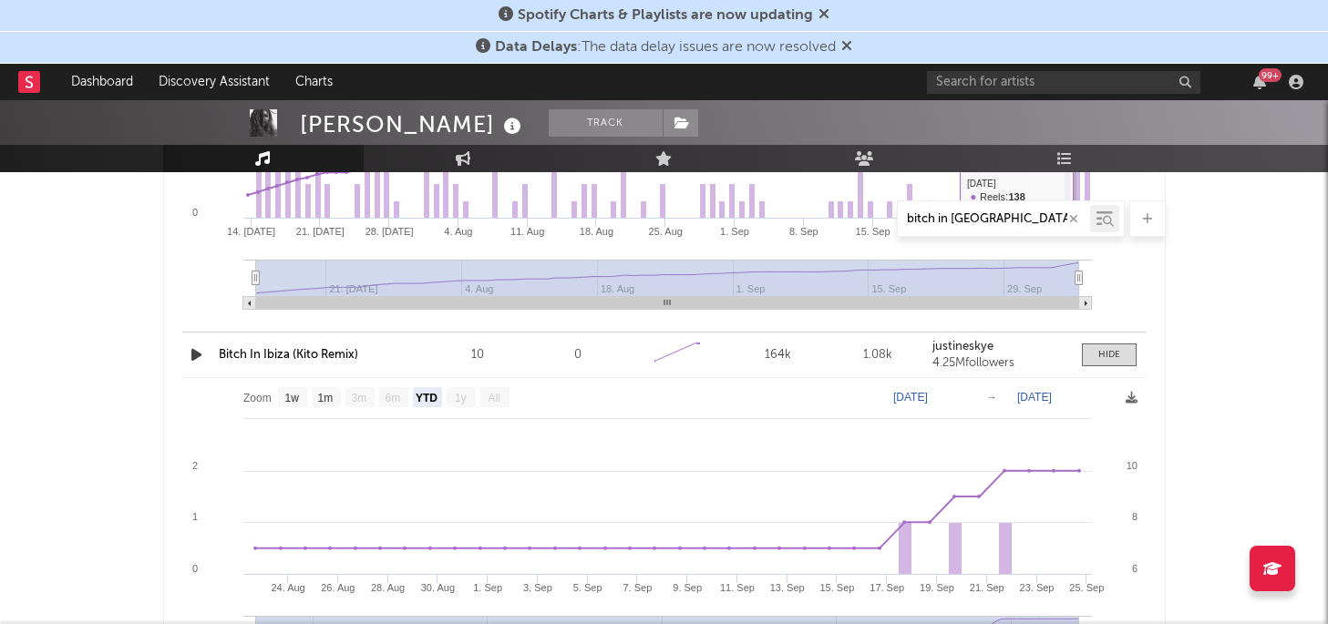
click at [989, 222] on input "bitch in [GEOGRAPHIC_DATA]" at bounding box center [994, 219] width 192 height 15
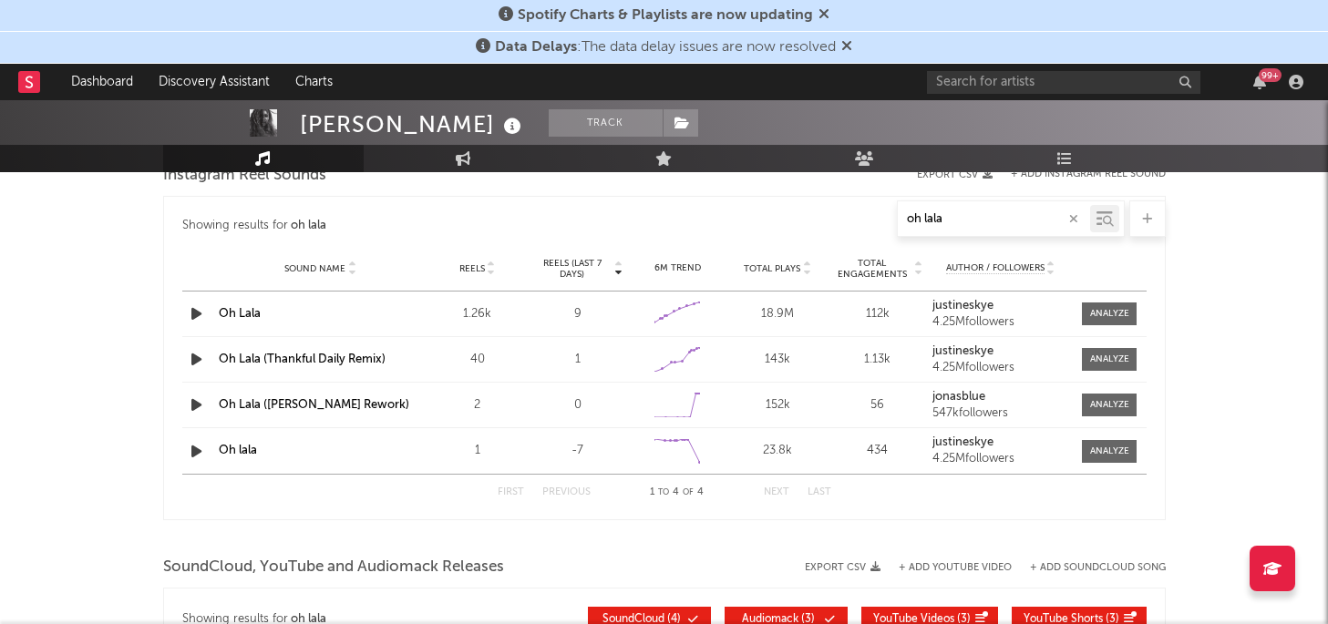
scroll to position [1340, 0]
type input "oh lala"
click at [609, 273] on span "Reels (last 7 days)" at bounding box center [572, 270] width 80 height 22
click at [1096, 316] on div at bounding box center [1109, 315] width 39 height 14
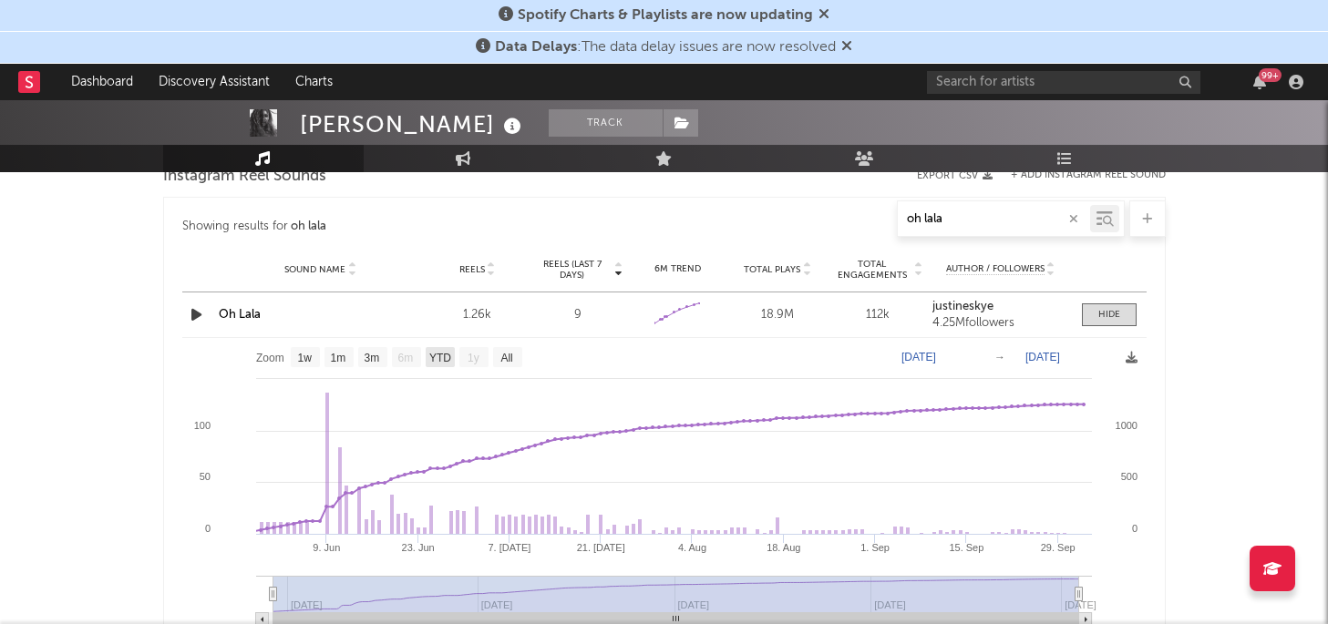
click at [444, 355] on text "YTD" at bounding box center [439, 358] width 22 height 13
select select "YTD"
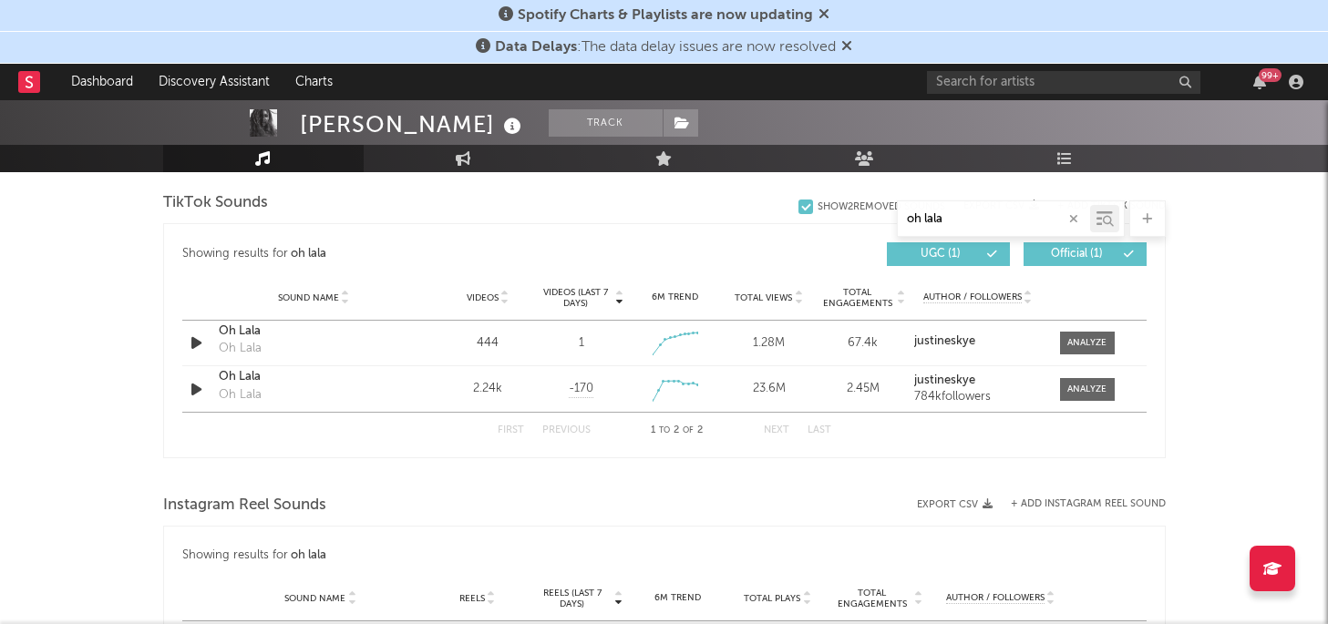
scroll to position [1004, 0]
